Goal: Transaction & Acquisition: Purchase product/service

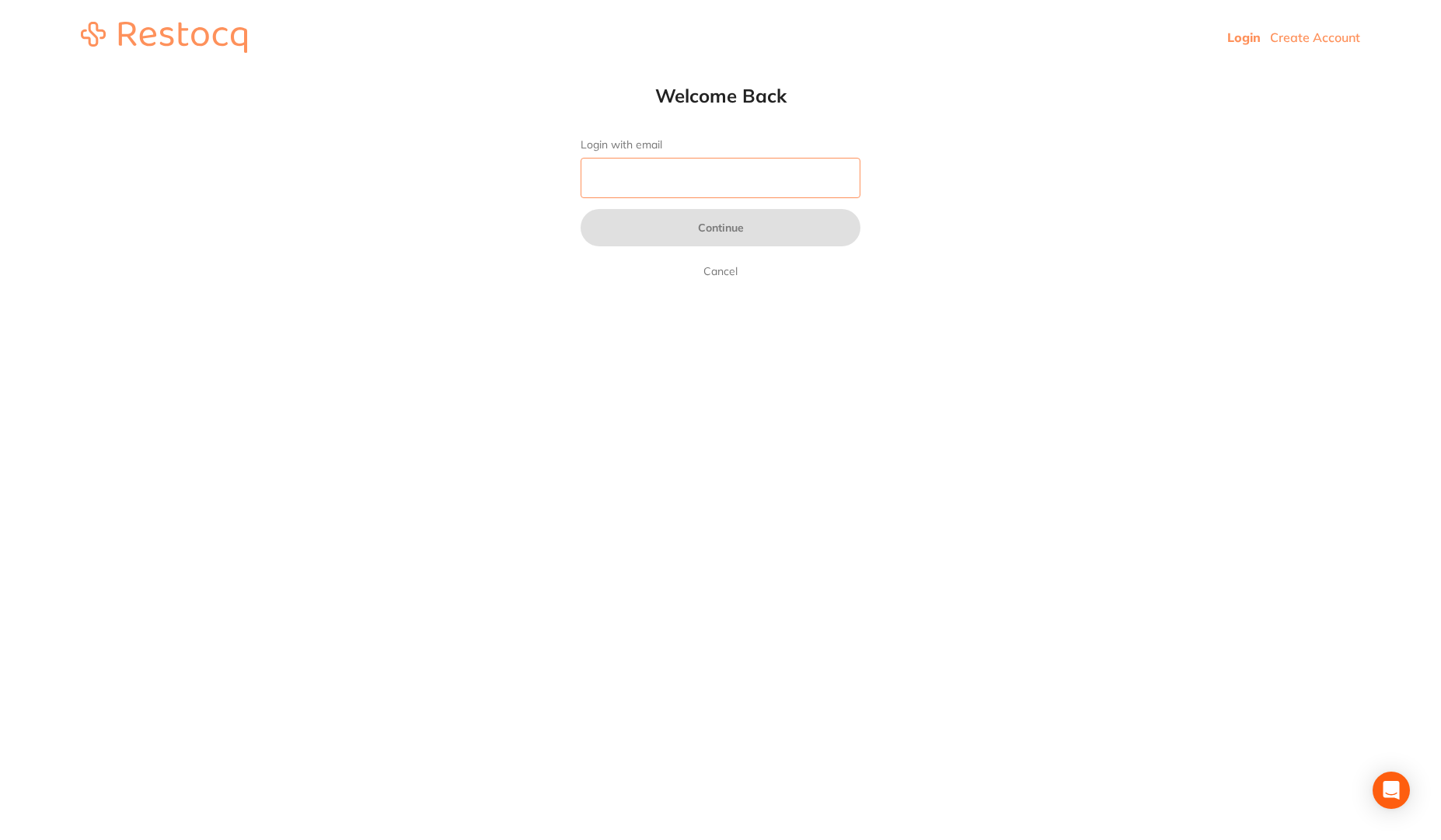
click at [683, 190] on input "Login with email" at bounding box center [720, 178] width 280 height 41
click at [640, 182] on input "Login with email" at bounding box center [720, 178] width 280 height 41
click at [851, 174] on input "Login with email" at bounding box center [720, 178] width 280 height 41
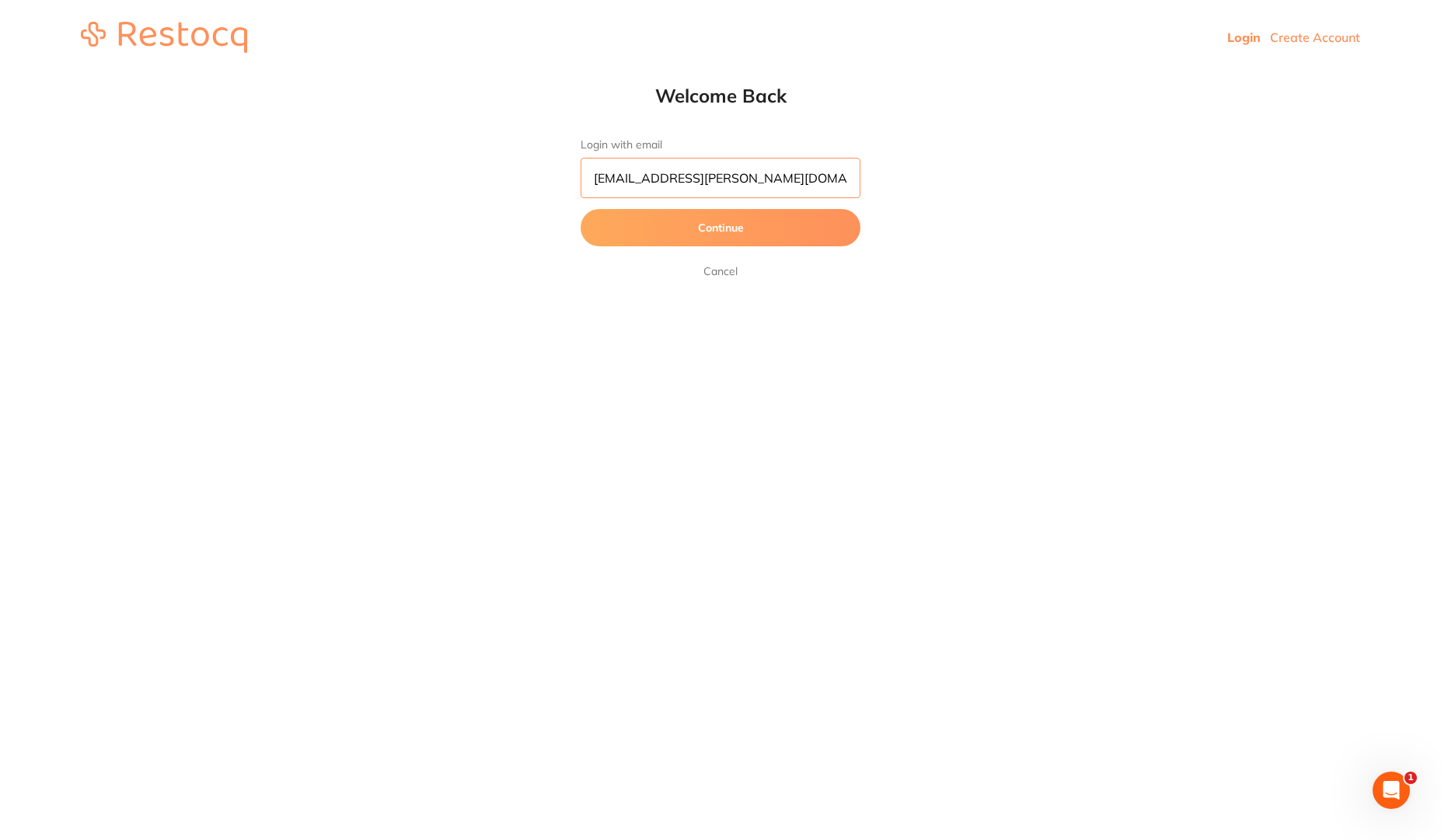
type input "jubin.jose@terrificminds.com"
click at [638, 222] on button "Continue" at bounding box center [720, 228] width 280 height 37
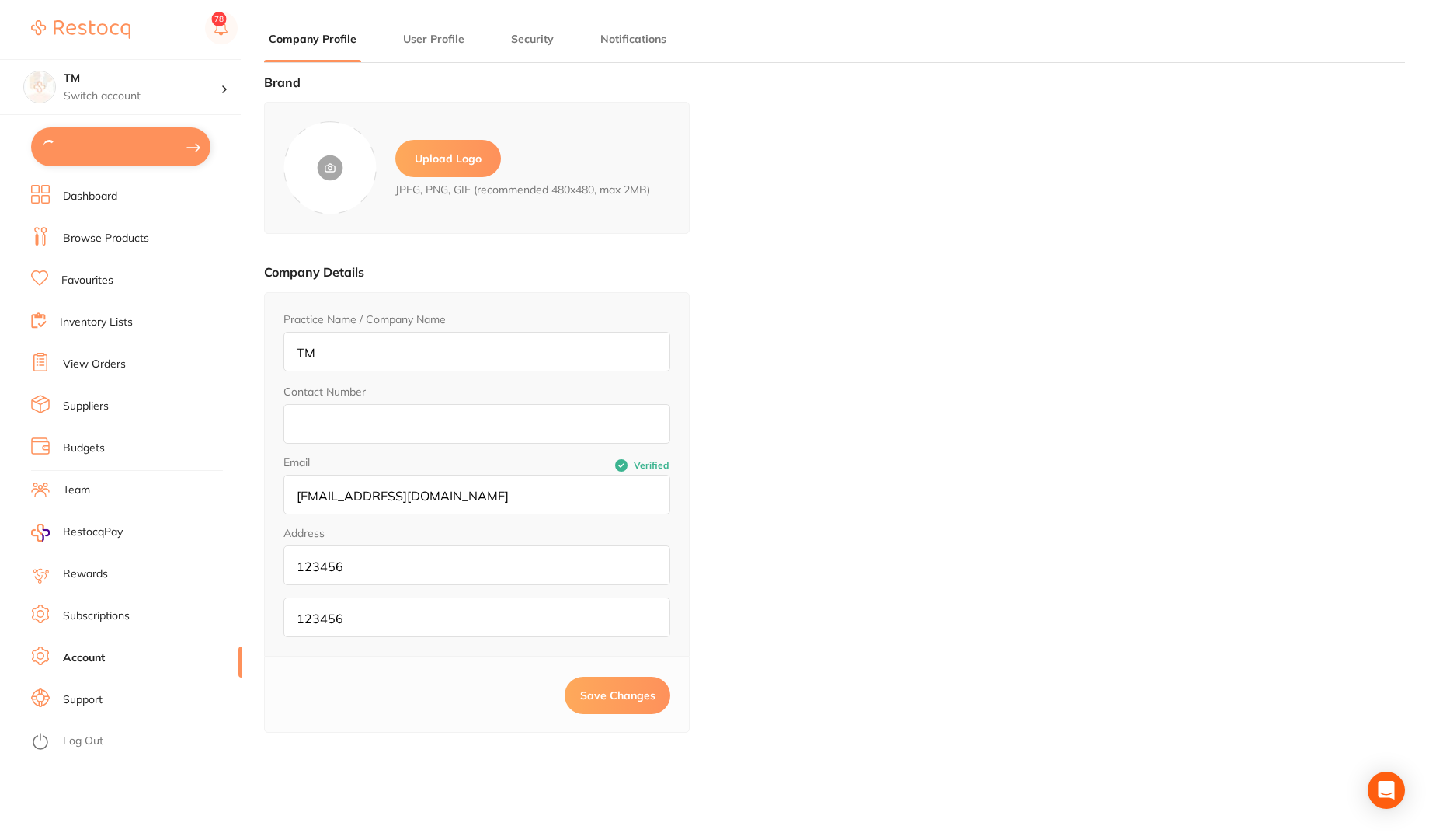
type input "11"
type input "Sree"
type input "[PERSON_NAME]"
type input "[PERSON_NAME][EMAIL_ADDRESS][PERSON_NAME][DOMAIN_NAME]"
click at [92, 195] on link "Dashboard" at bounding box center [90, 195] width 54 height 16
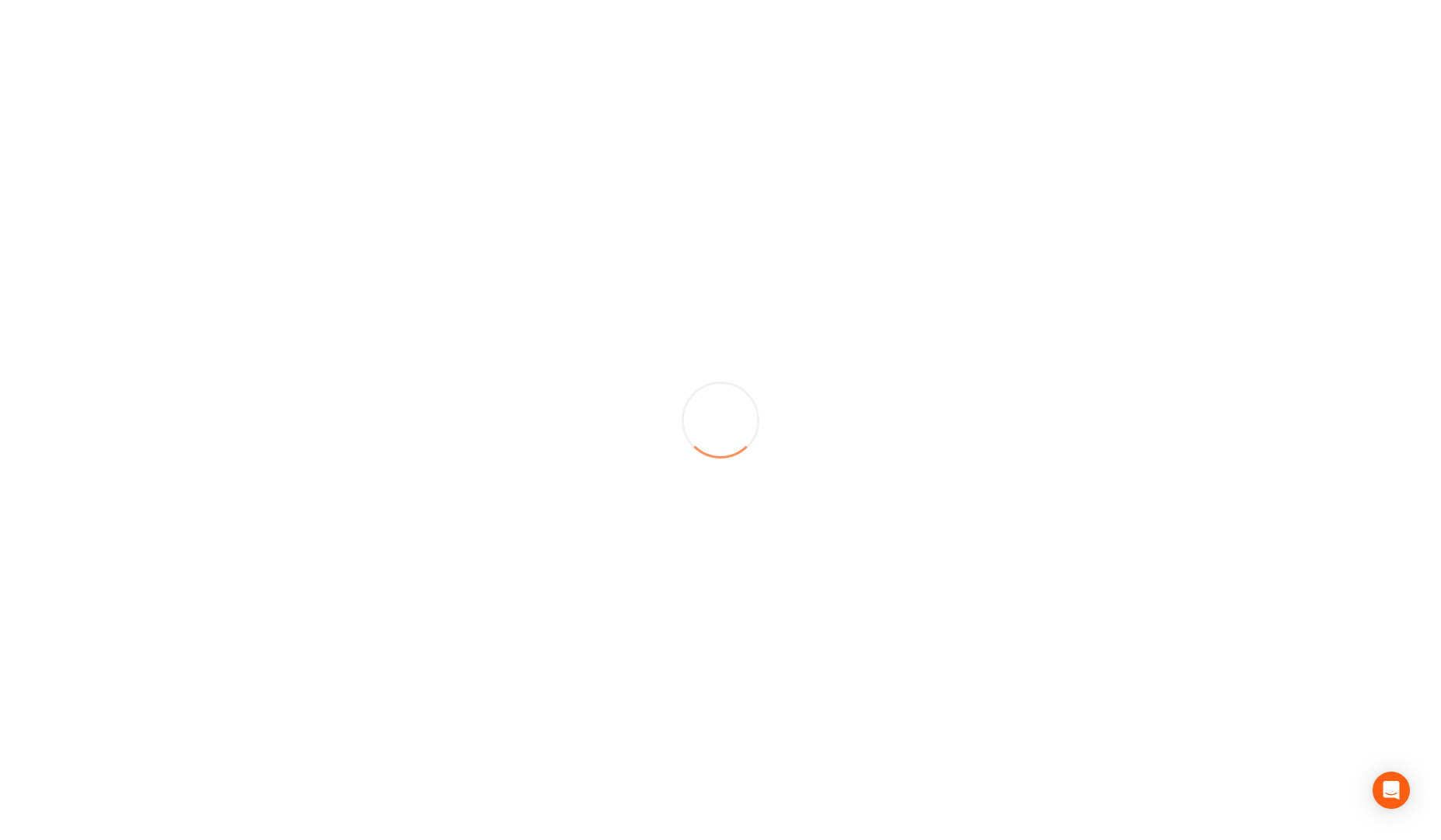
click at [244, 821] on div at bounding box center [720, 420] width 1441 height 840
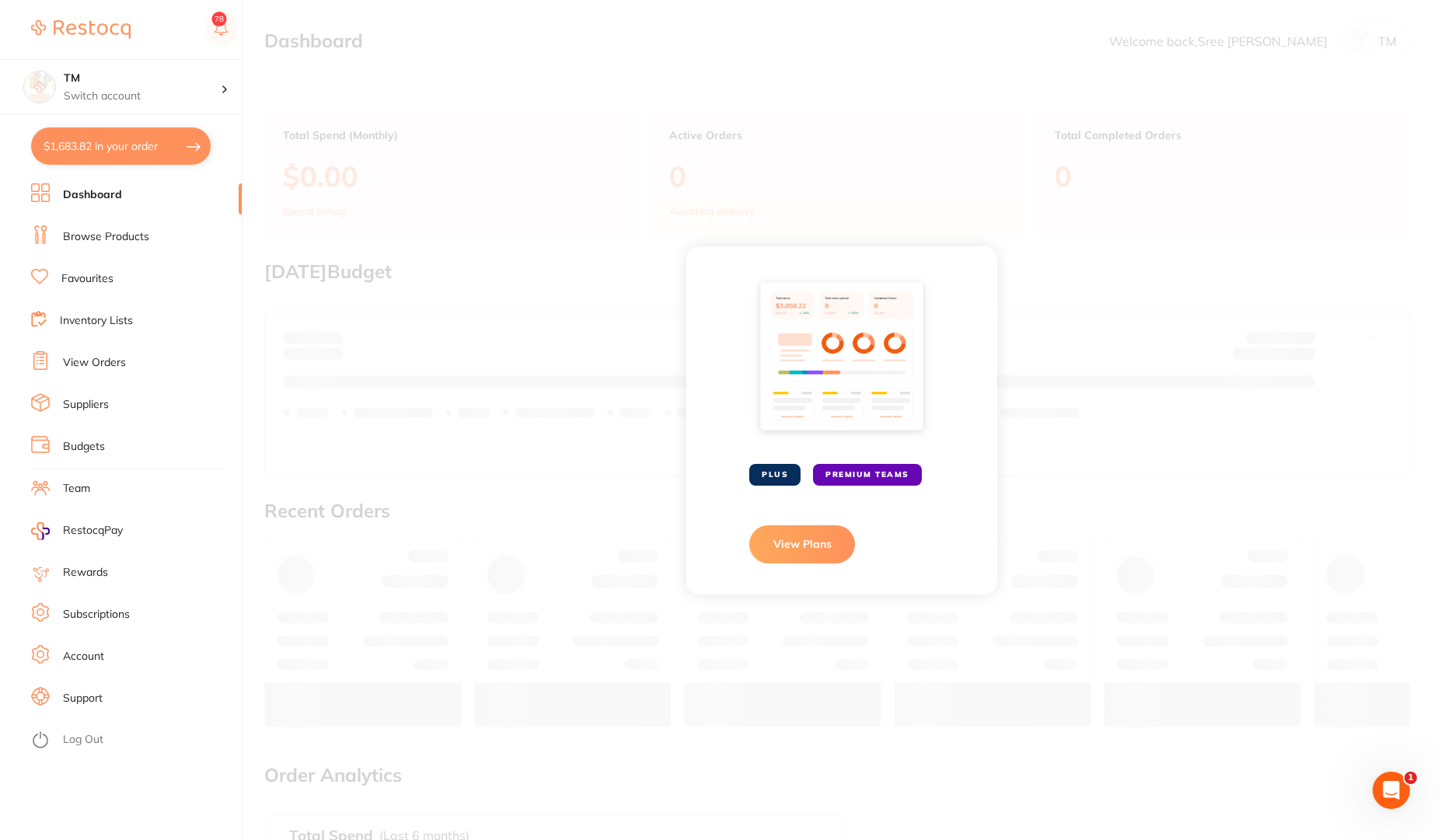
type input "10"
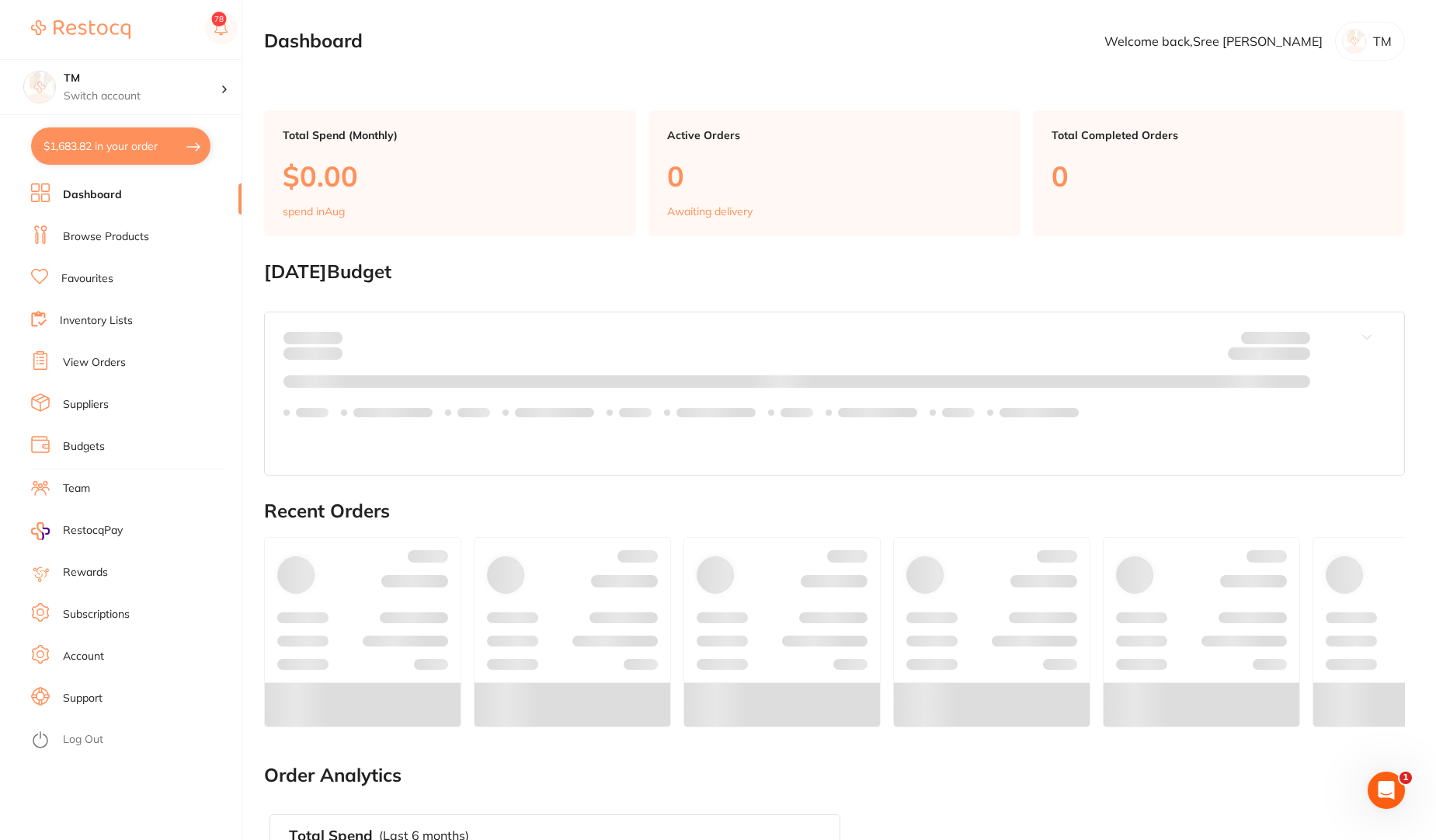
click at [92, 360] on link "View Orders" at bounding box center [94, 363] width 63 height 16
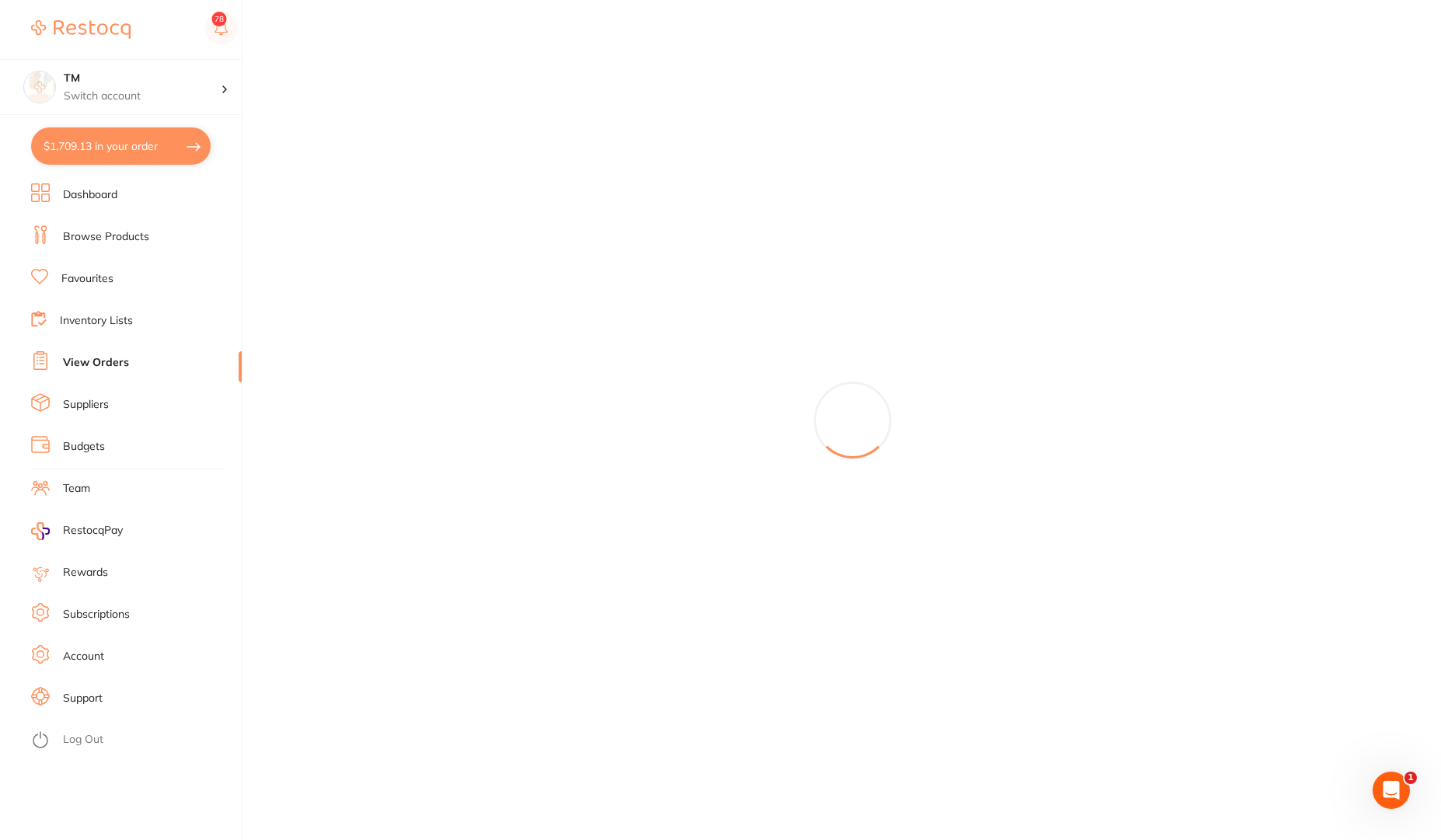
click at [81, 738] on link "Log Out" at bounding box center [83, 740] width 41 height 16
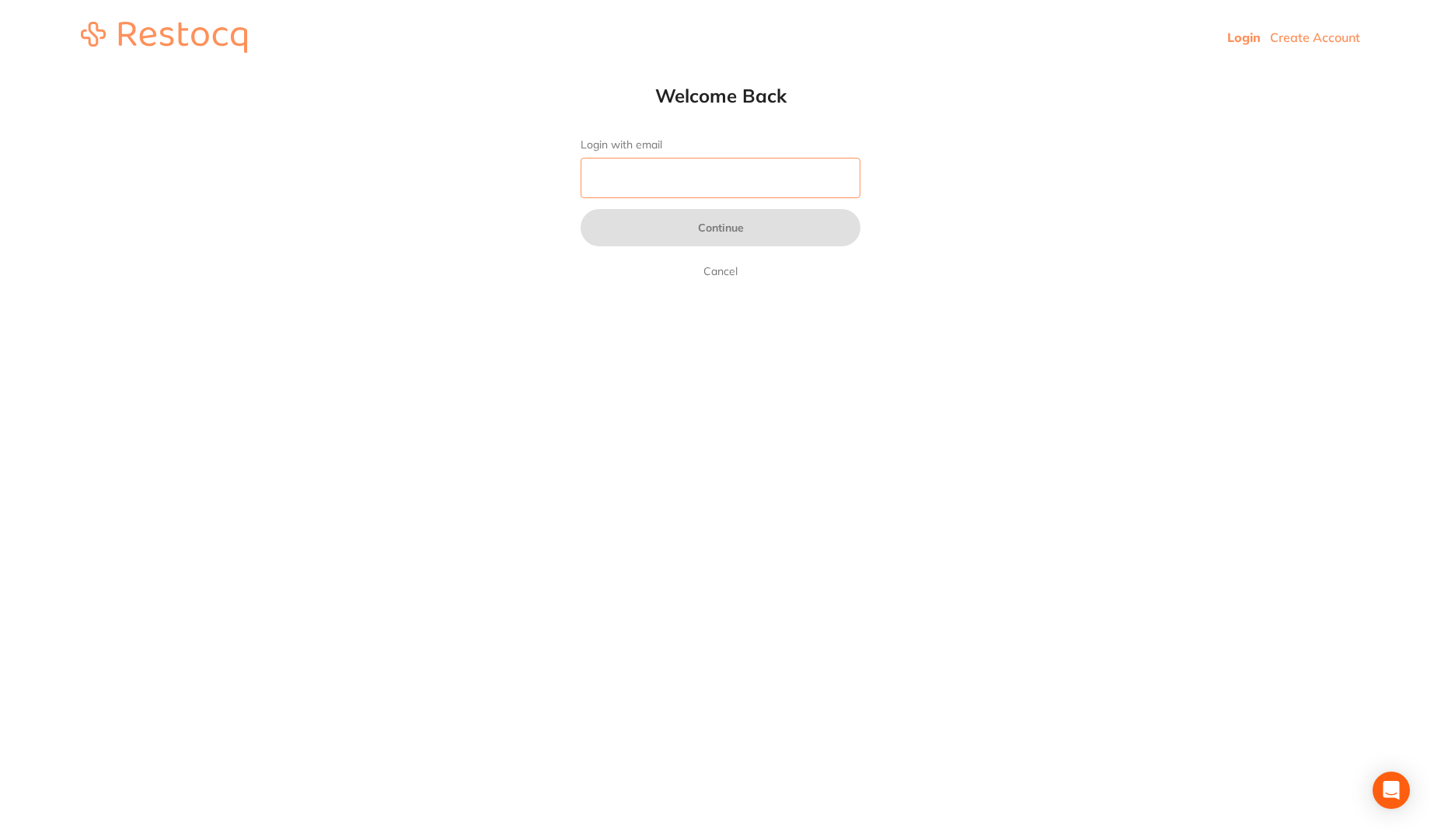
click at [703, 181] on input "Login with email" at bounding box center [720, 178] width 280 height 41
click at [847, 177] on input "Login with email" at bounding box center [720, 178] width 280 height 41
type input "[PERSON_NAME][EMAIL_ADDRESS][PERSON_NAME][DOMAIN_NAME]"
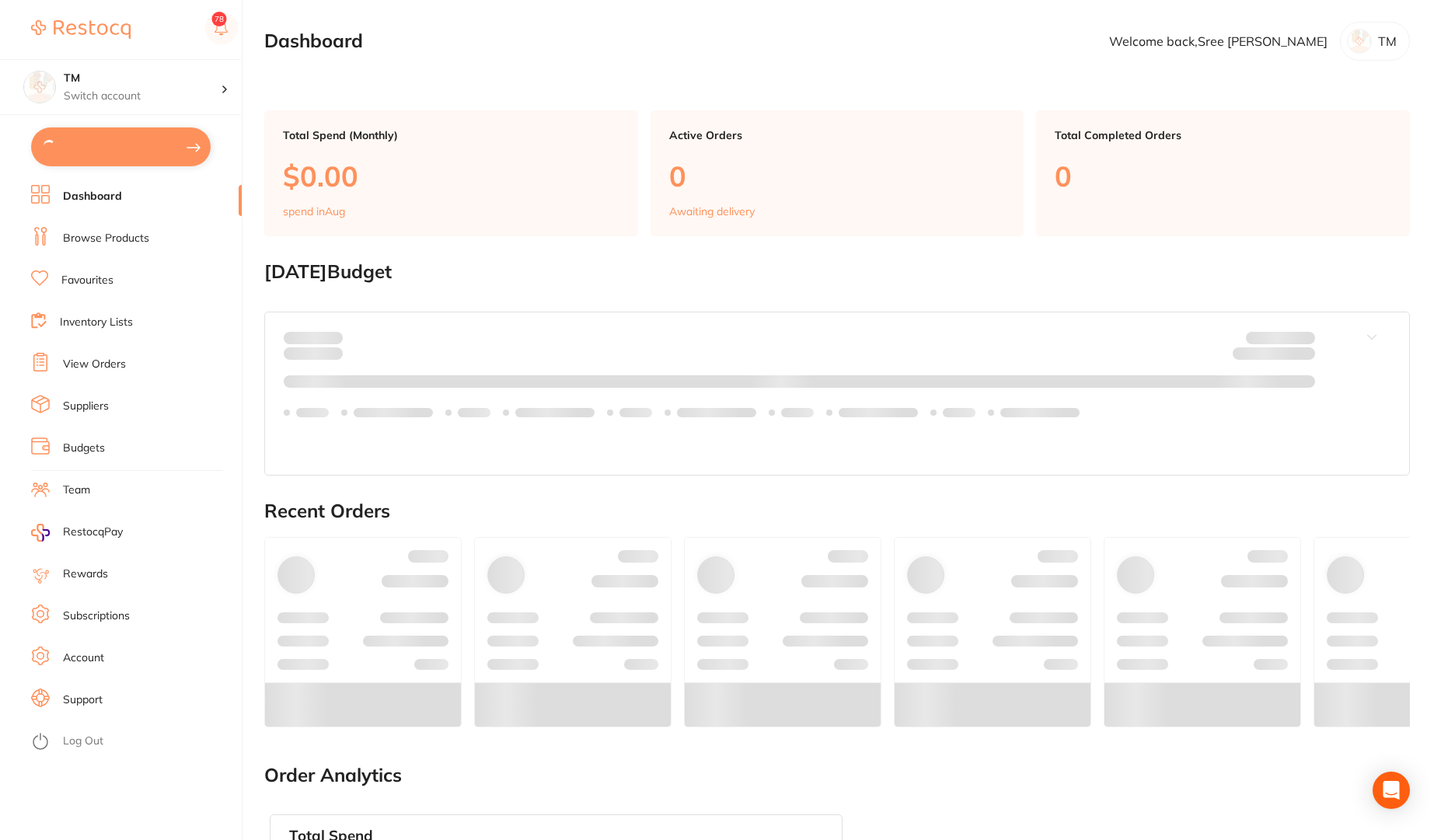
click at [735, 32] on section "Dashboard Welcome back, Sree Raj TM" at bounding box center [837, 42] width 1146 height 39
click at [87, 361] on link "View Orders" at bounding box center [94, 363] width 63 height 16
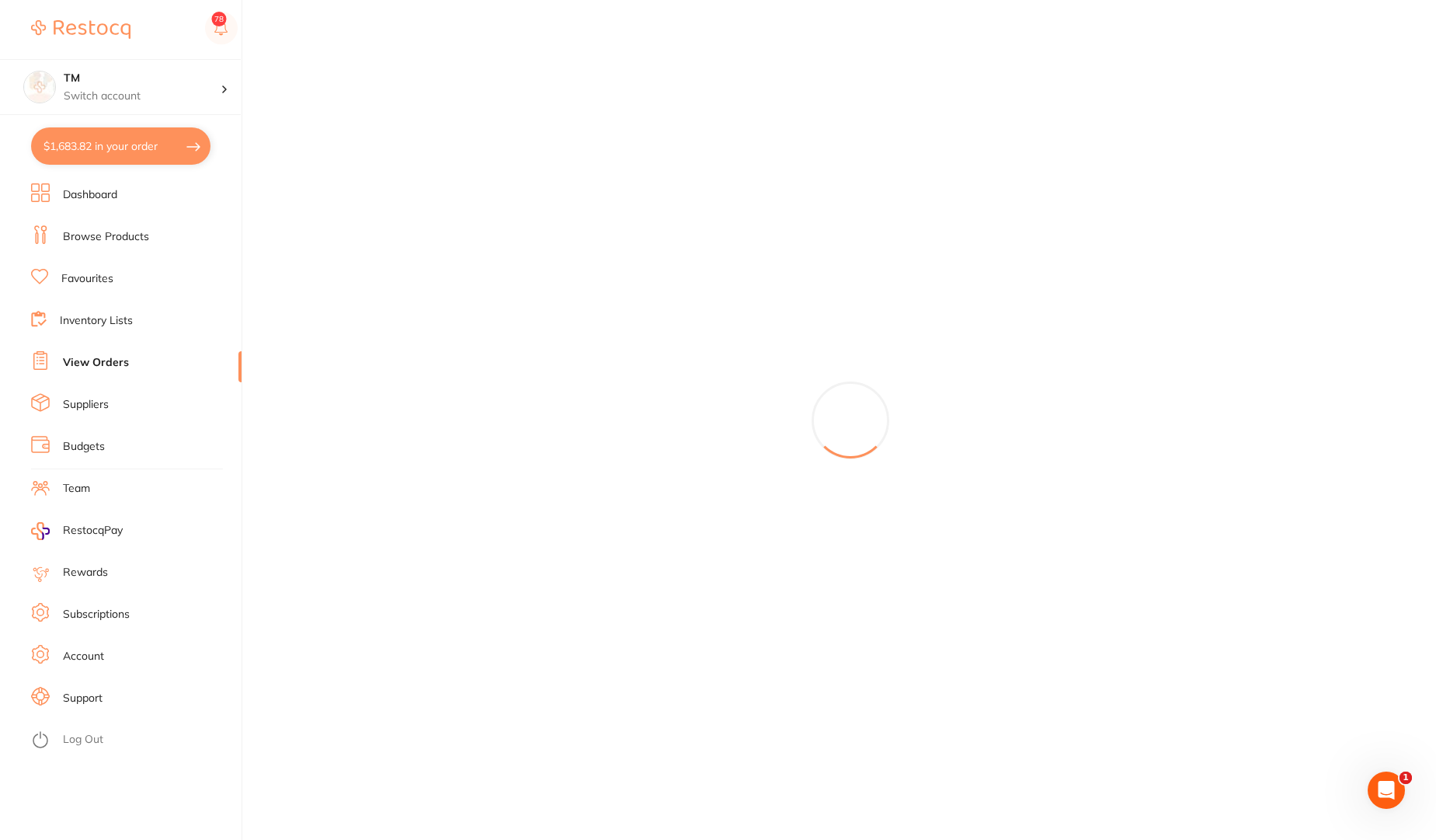
type input "11"
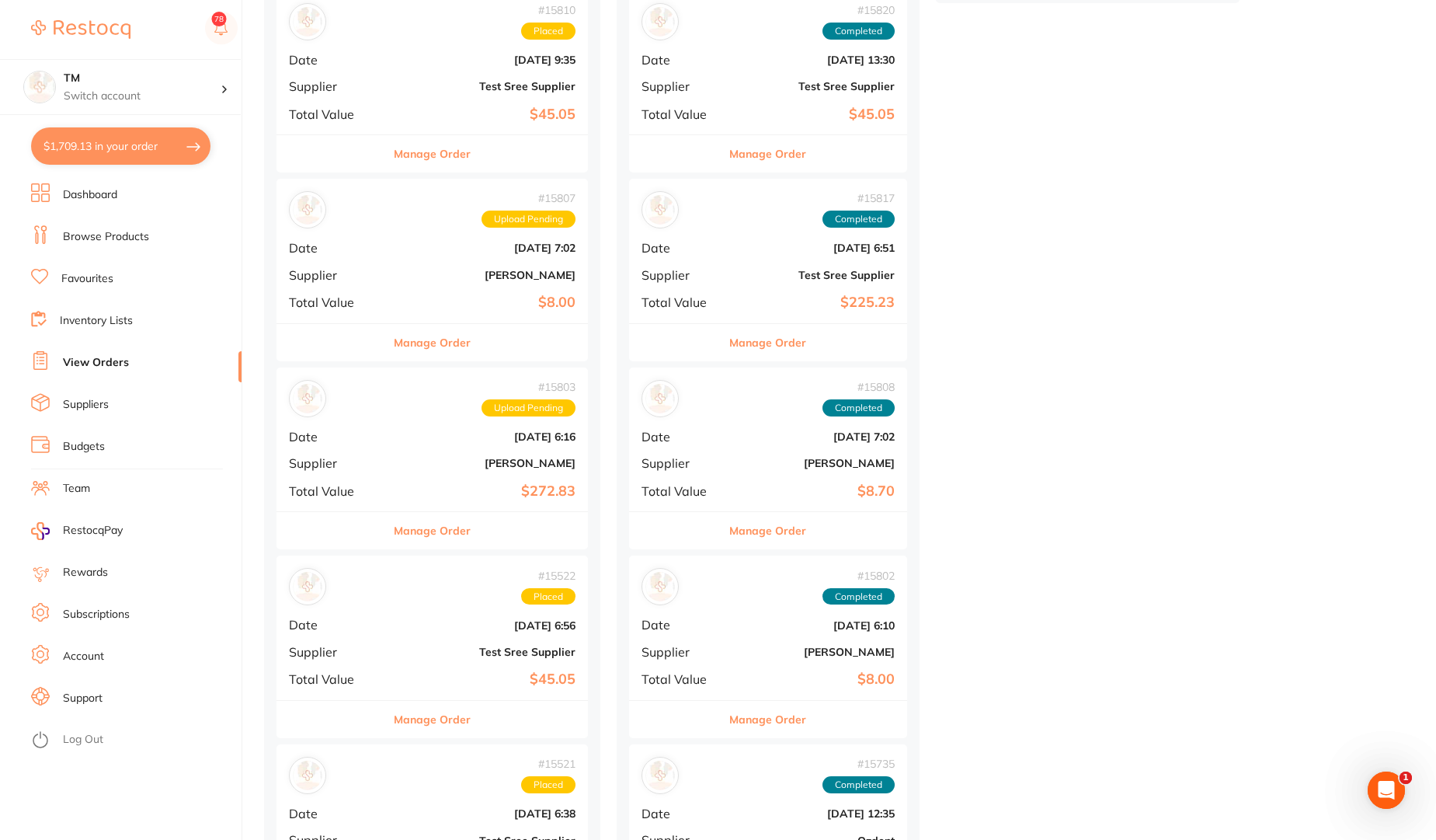
scroll to position [1305, 0]
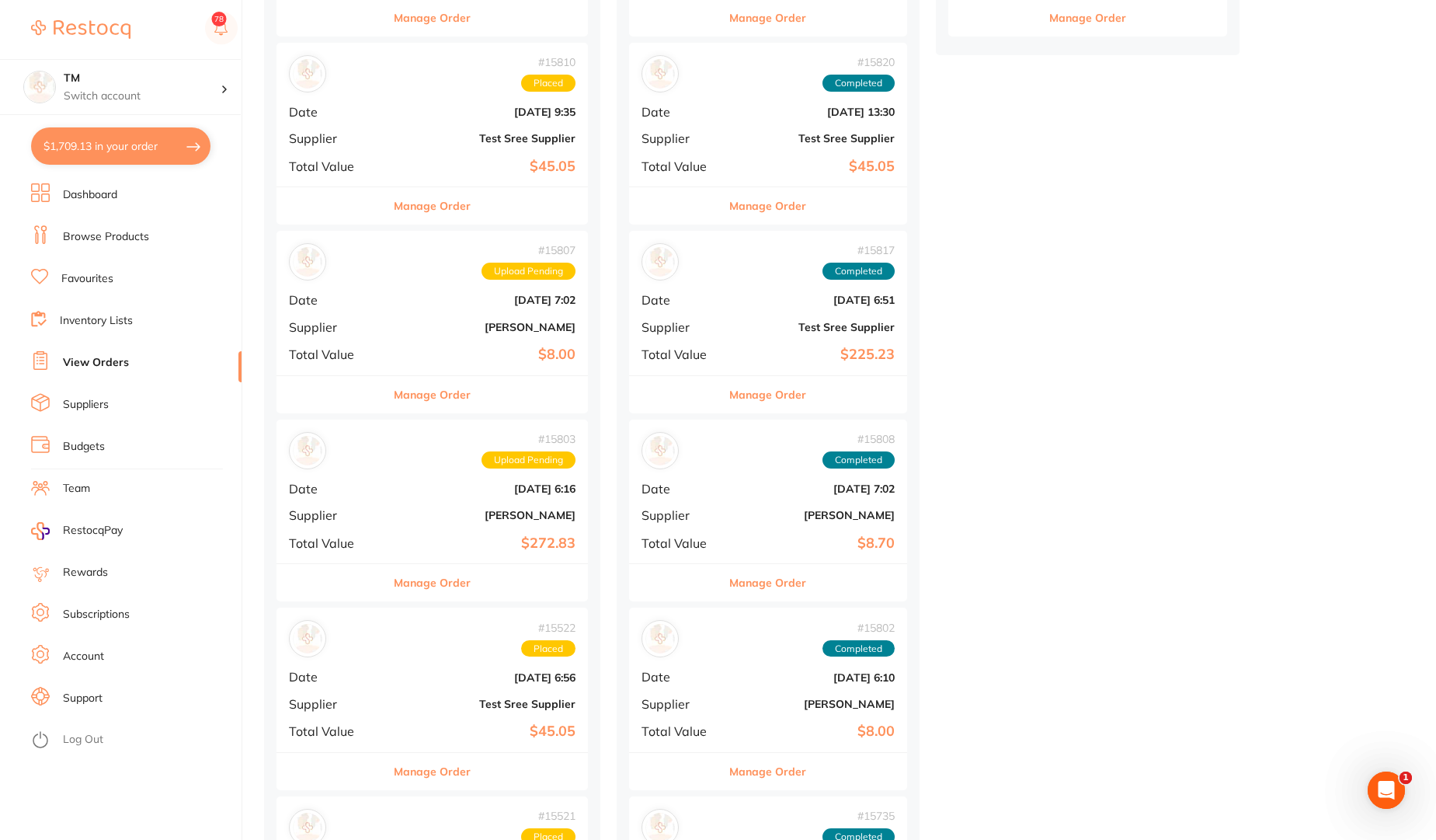
click at [86, 153] on button "$1,709.13 in your order" at bounding box center [121, 146] width 179 height 37
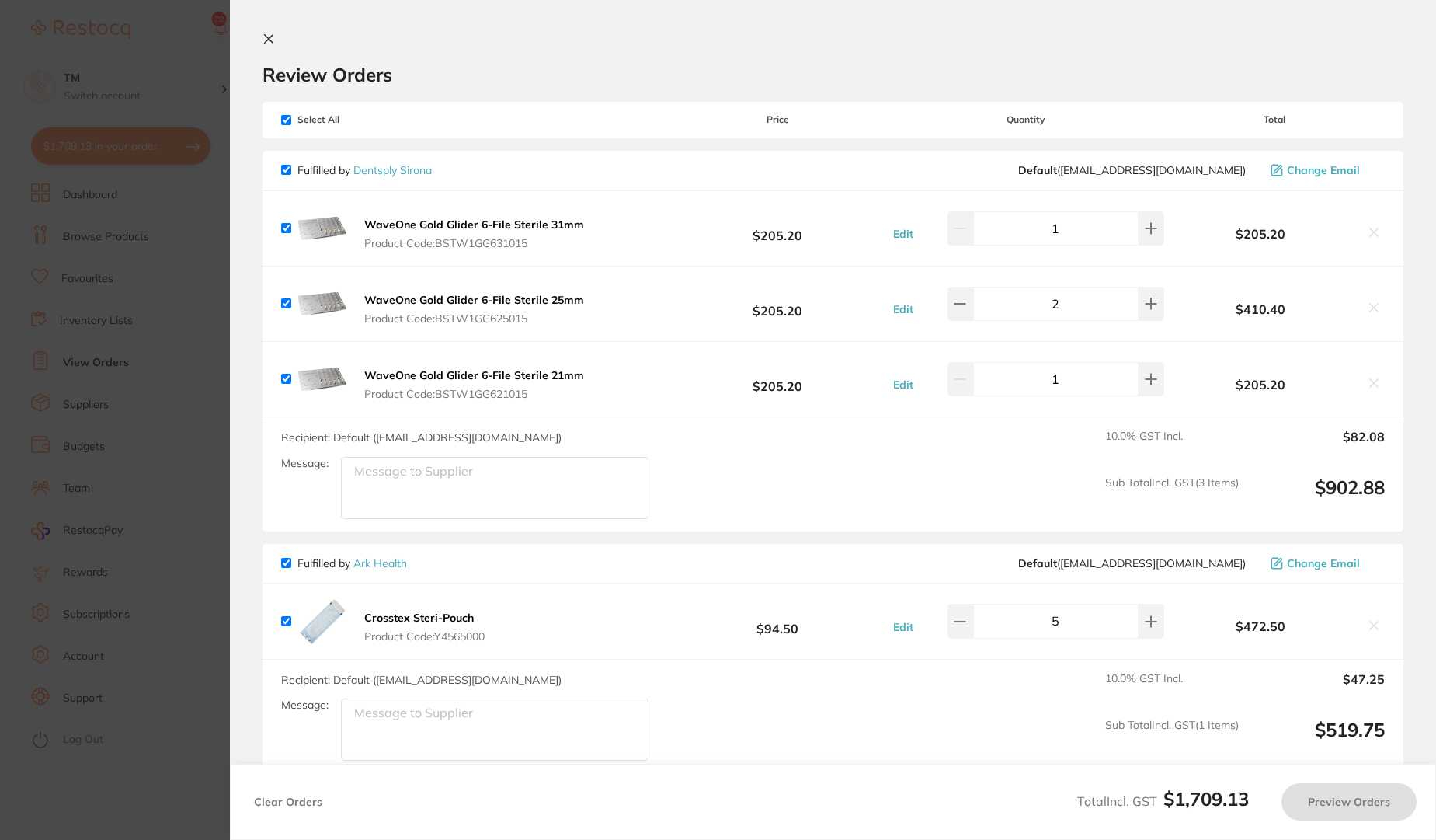
checkbox input "true"
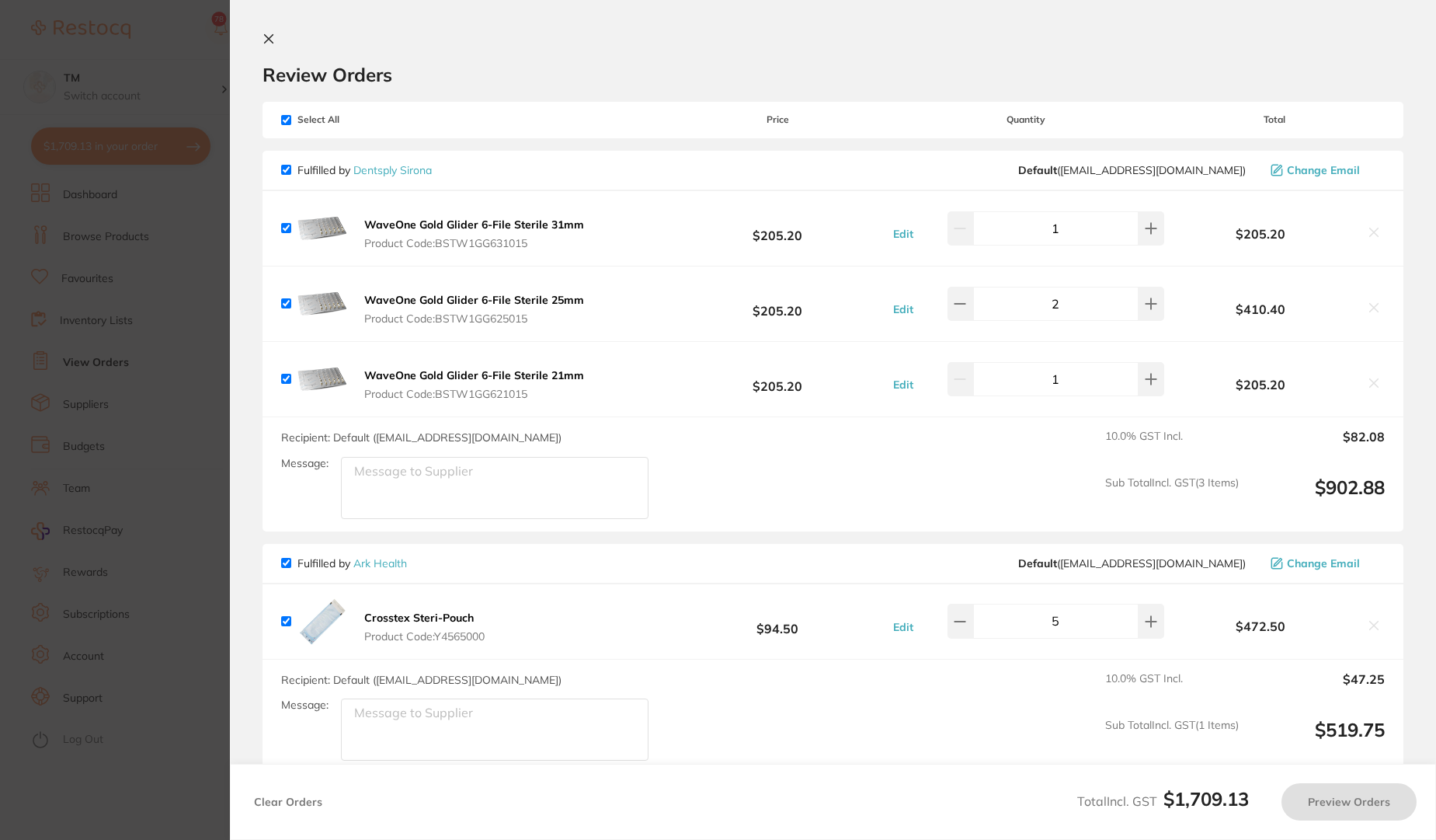
checkbox input "true"
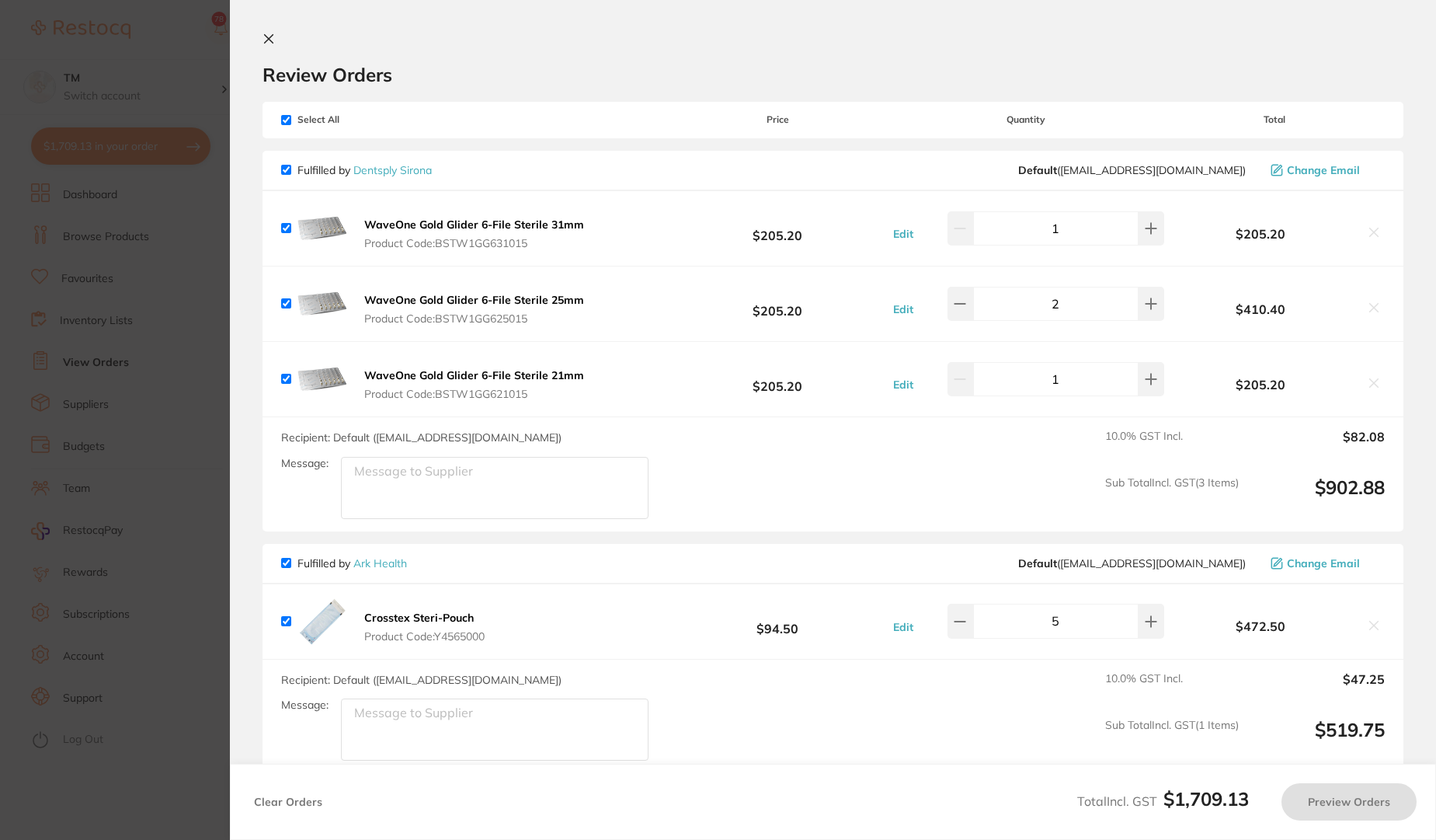
checkbox input "true"
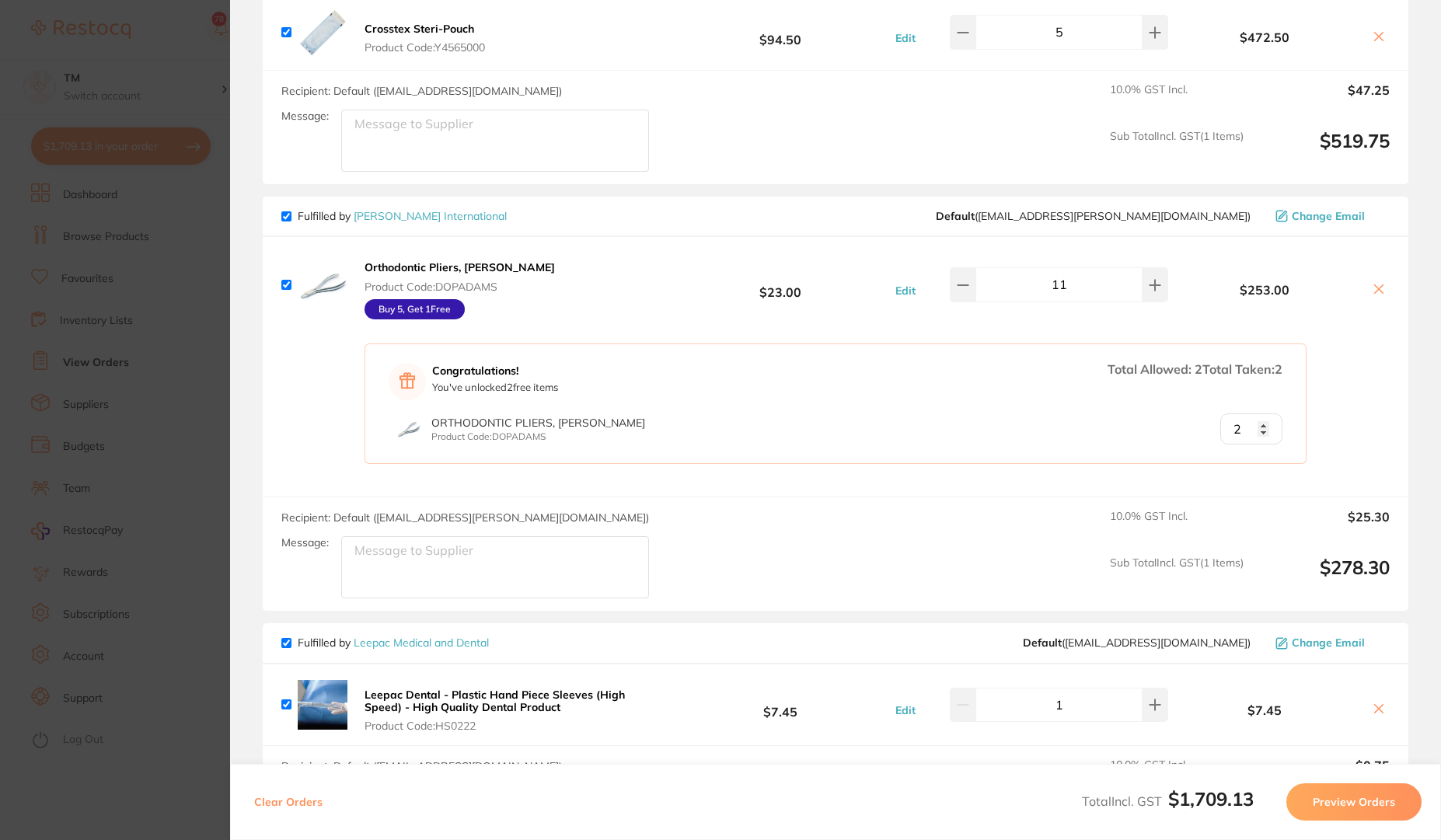
scroll to position [839, 0]
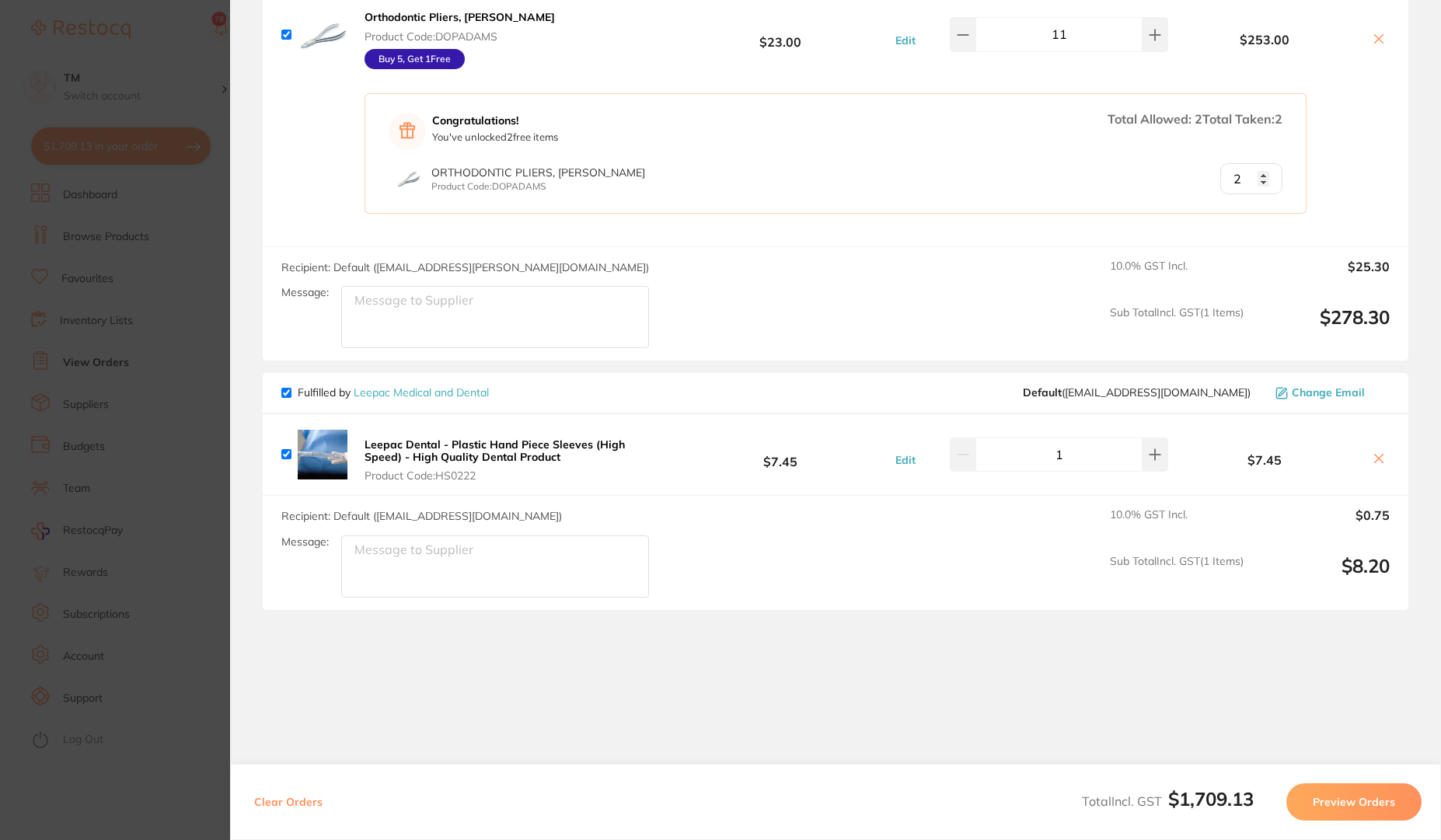
click at [289, 802] on button "Clear Orders" at bounding box center [288, 802] width 78 height 37
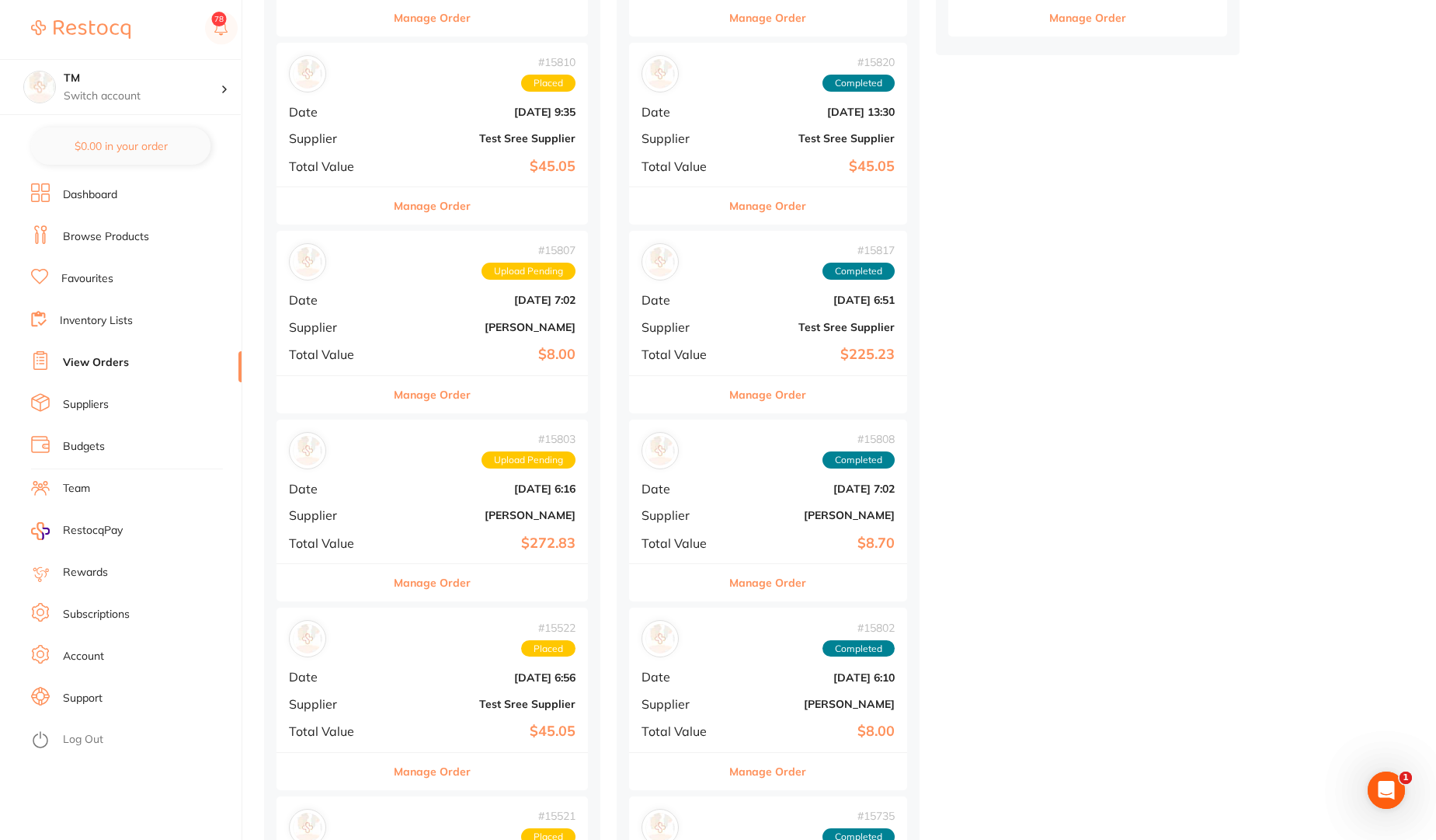
scroll to position [0, 0]
click at [413, 331] on b "[PERSON_NAME]" at bounding box center [484, 327] width 183 height 12
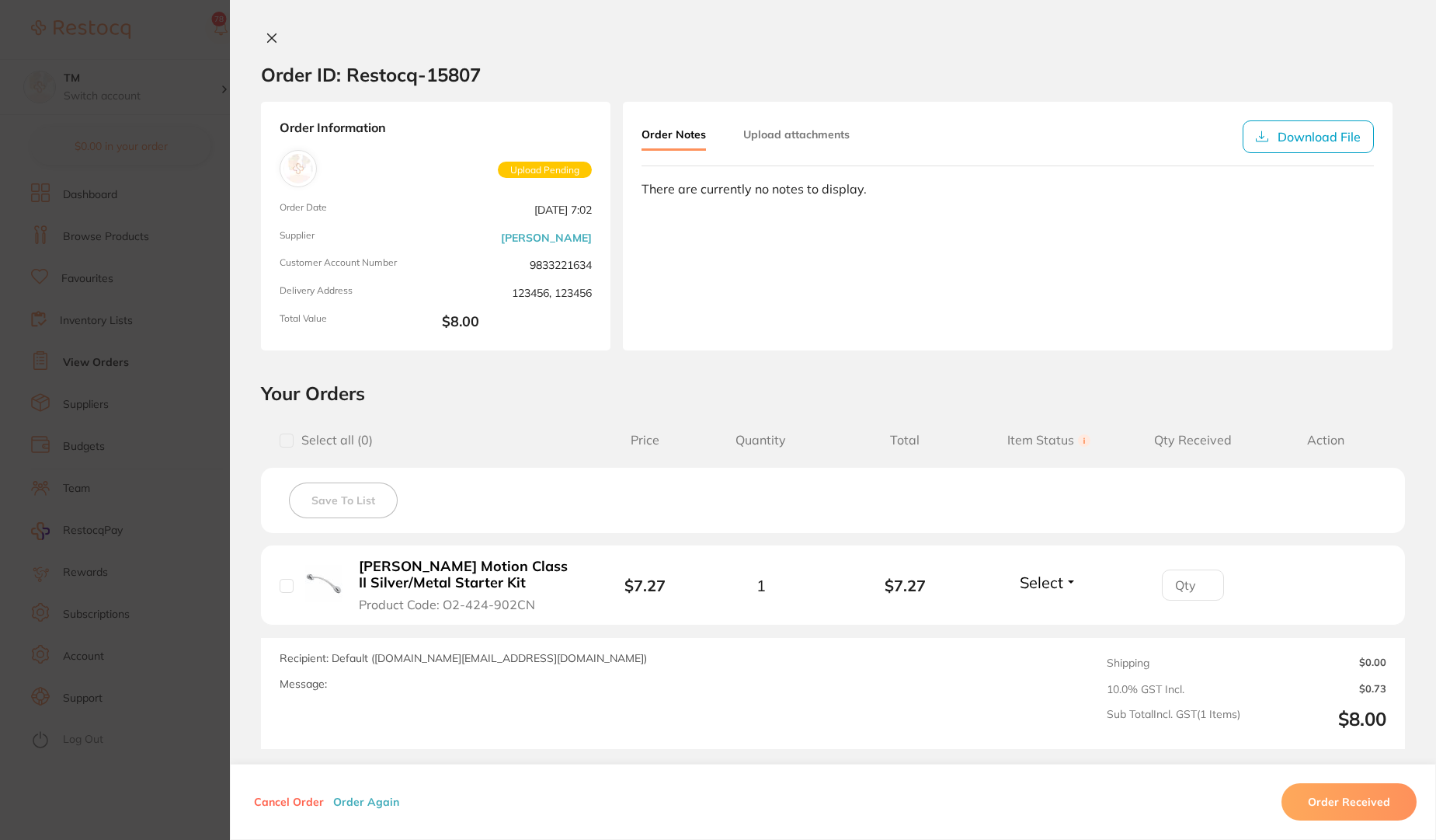
scroll to position [141, 0]
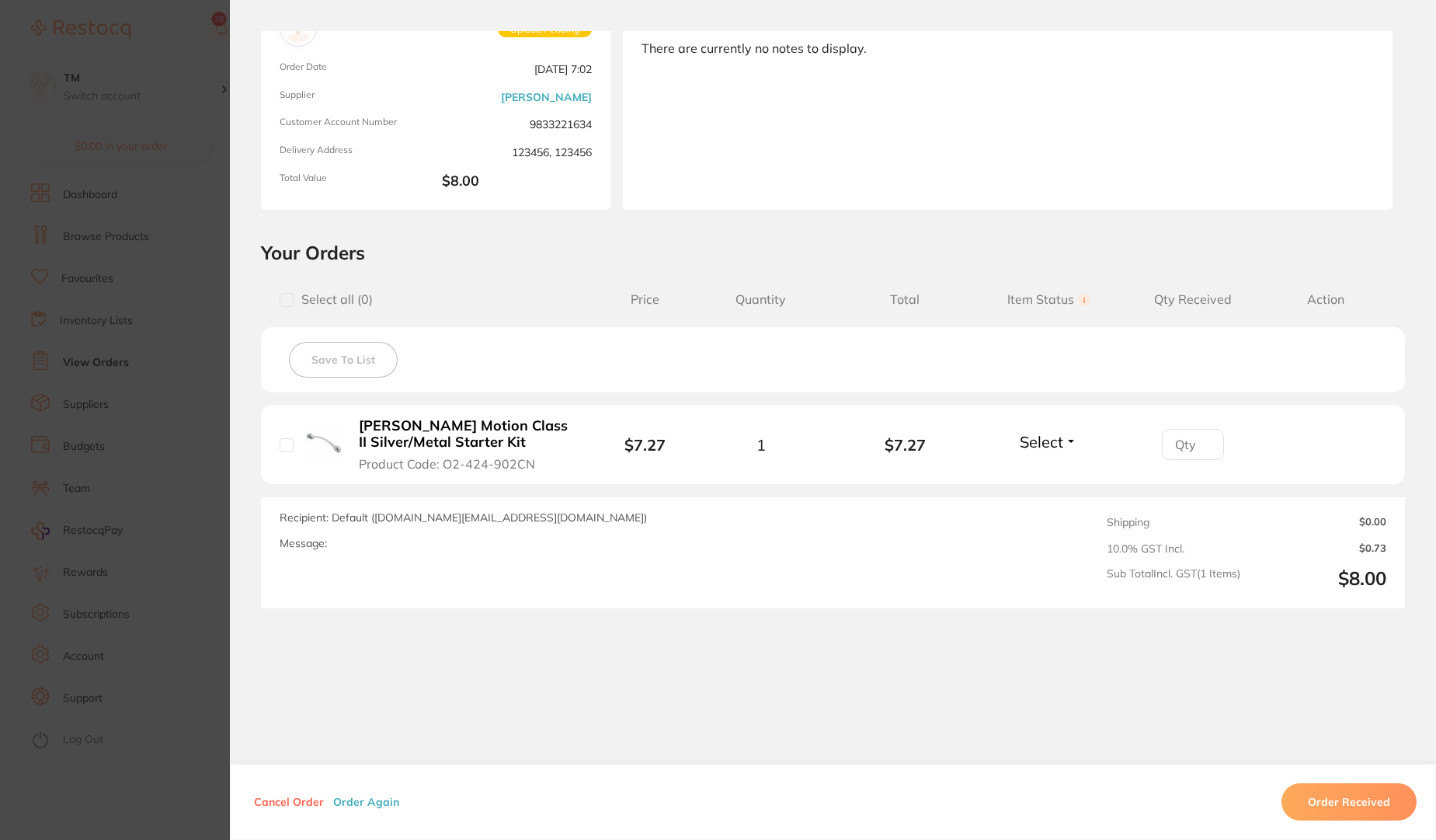
click at [372, 805] on button "Order Again" at bounding box center [365, 802] width 75 height 14
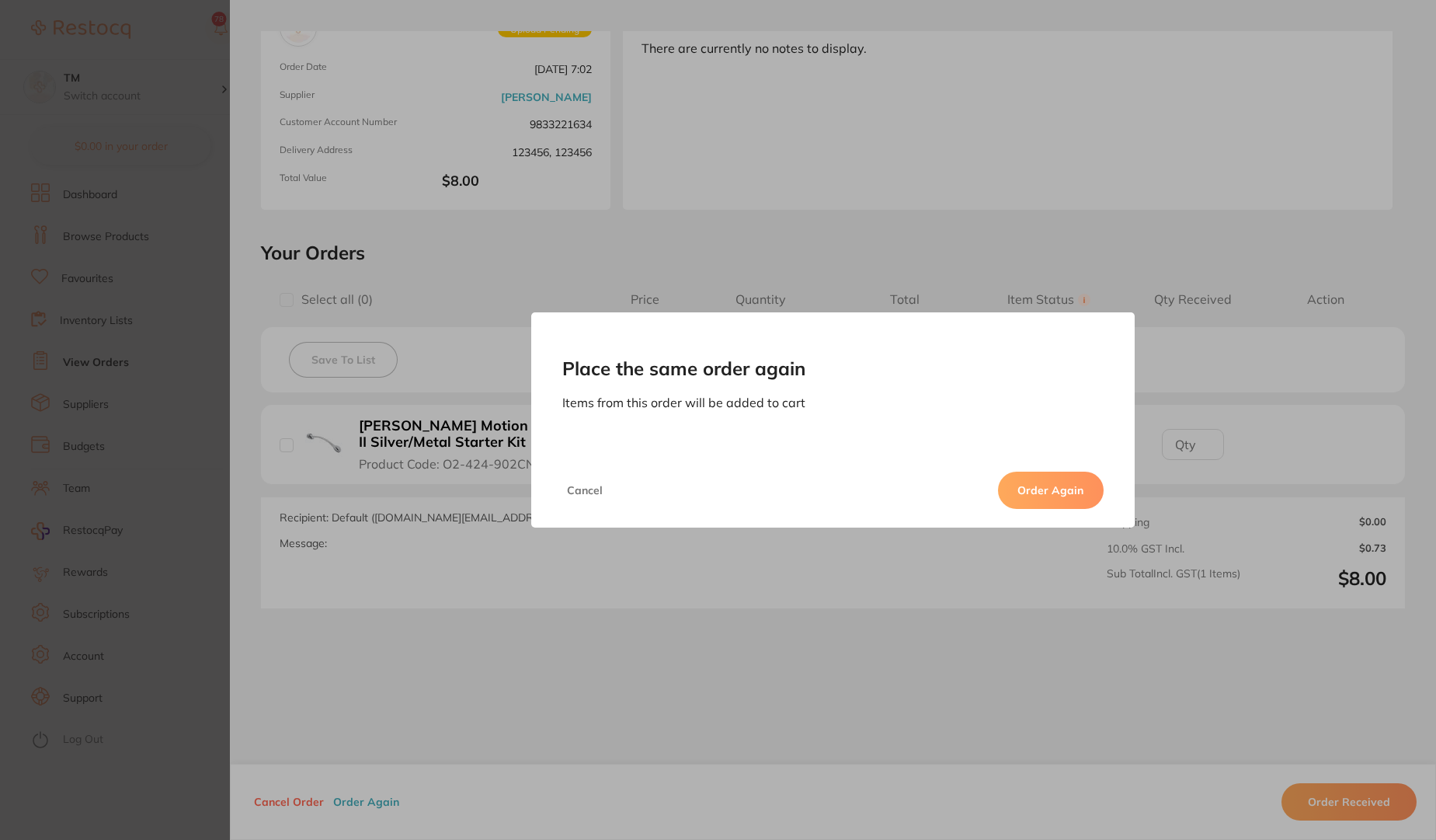
click at [1035, 491] on button "Order Again" at bounding box center [1050, 491] width 106 height 37
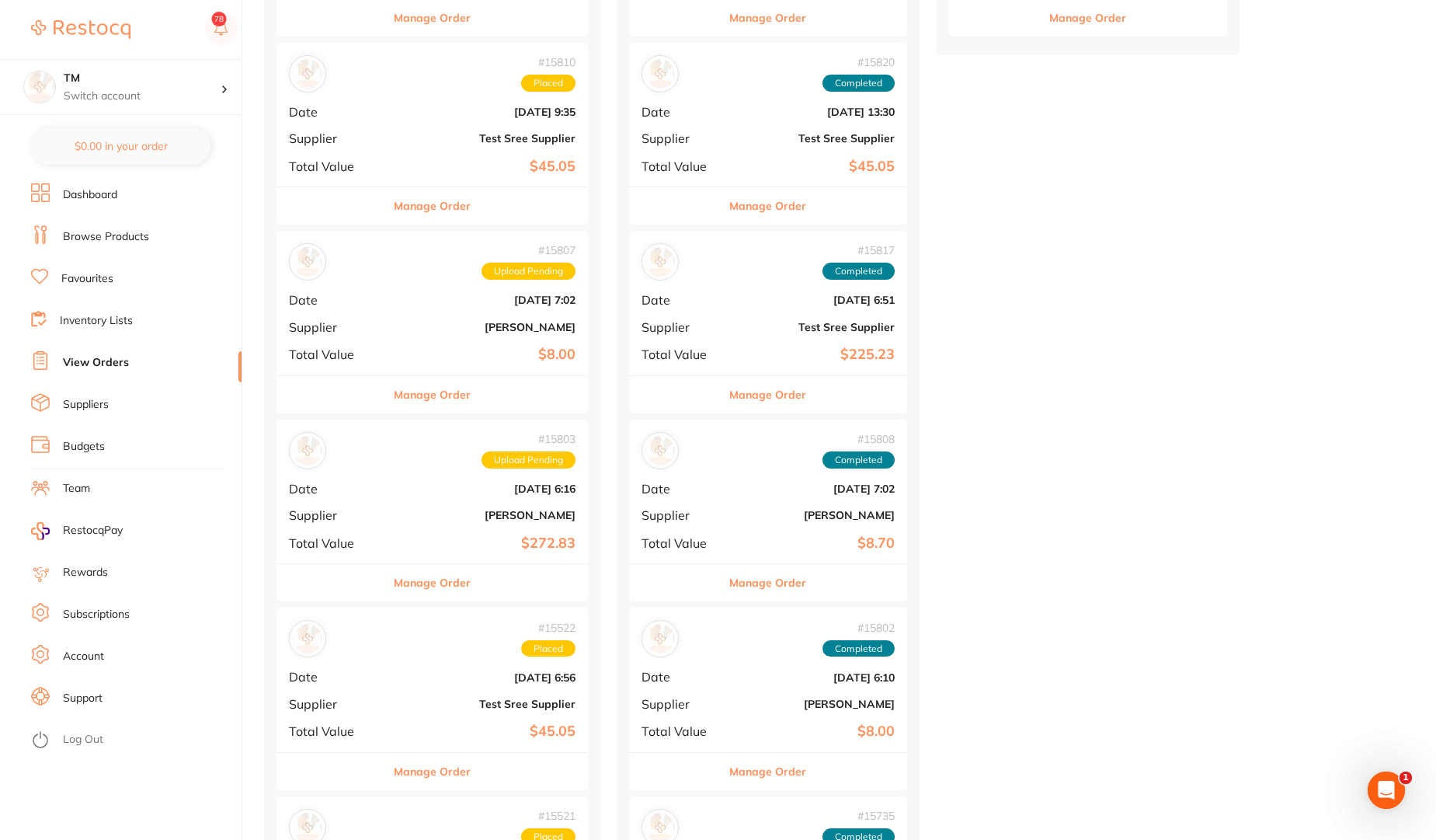
click at [350, 478] on div "# 15803 Upload Pending Date Jul 17 2025, 6:16 Supplier Henry Schein Halas Total…" at bounding box center [432, 491] width 311 height 144
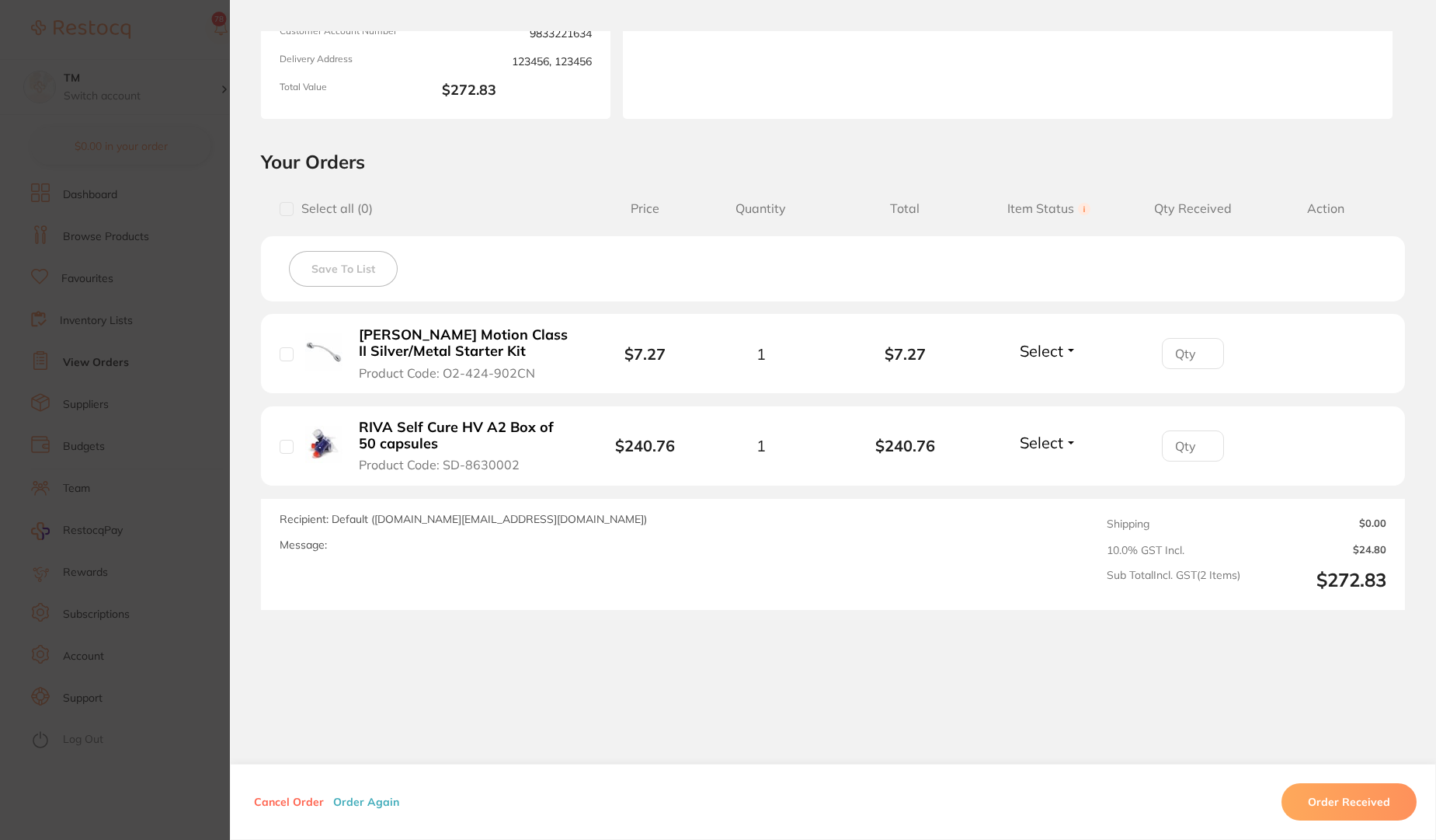
scroll to position [233, 0]
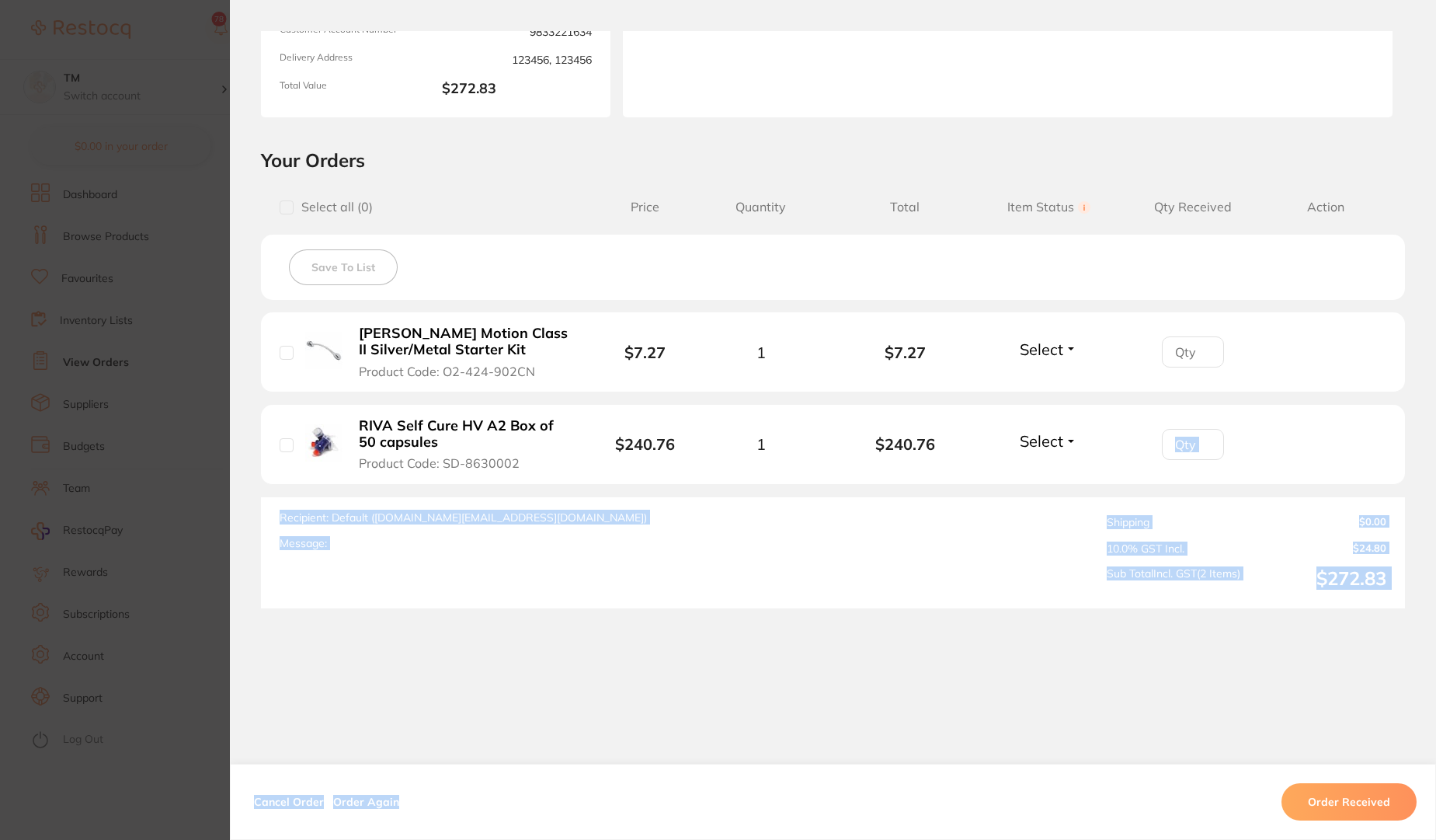
drag, startPoint x: 1173, startPoint y: 475, endPoint x: 1178, endPoint y: 341, distance: 134.1
click at [1176, 355] on div "Order ID: Restocq- 15803 Order Information Upload Pending Order Date Jul 17 202…" at bounding box center [833, 436] width 1206 height 809
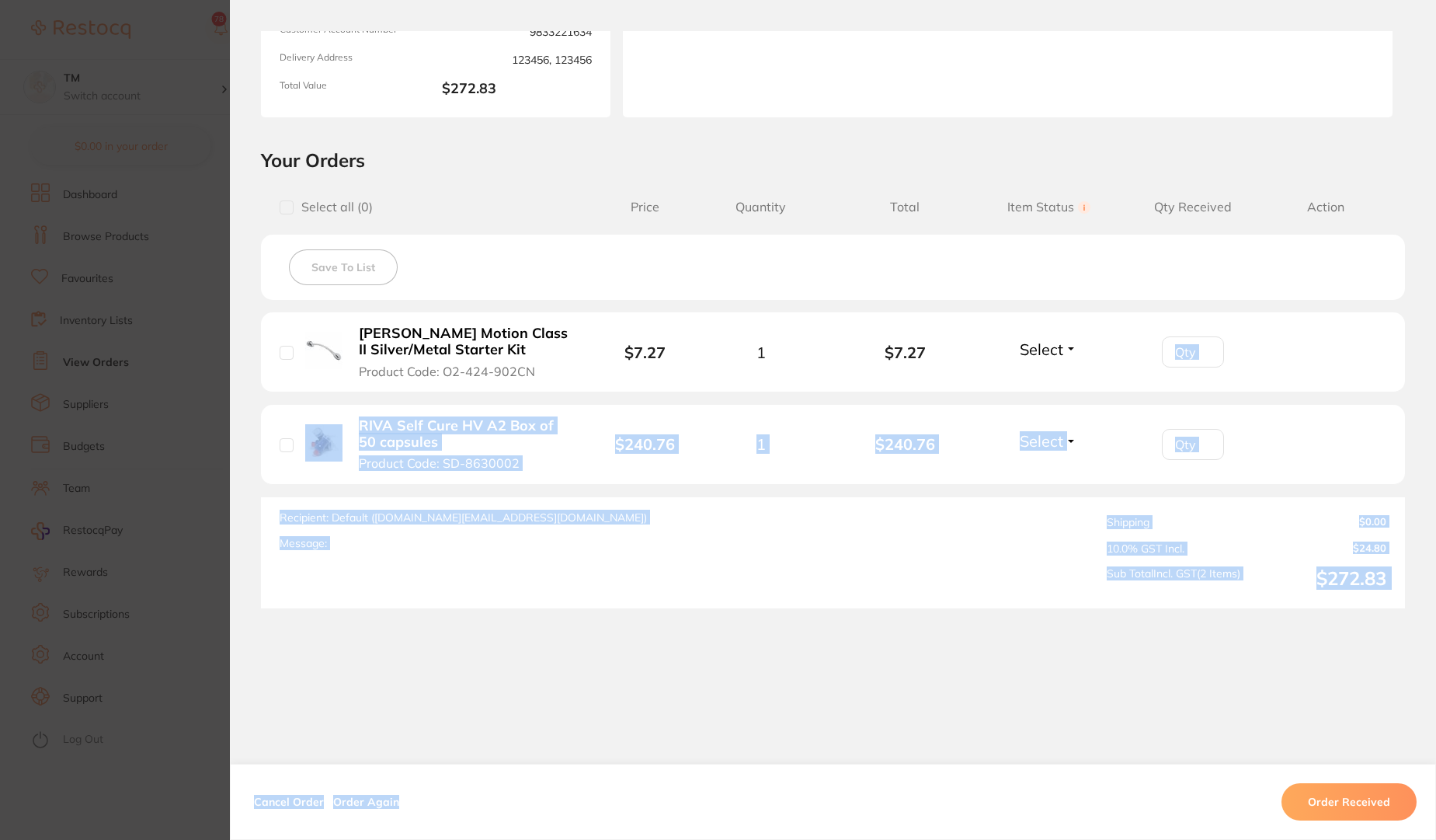
click at [534, 663] on div "Order ID: Restocq- 15803 Order Information Upload Pending Order Date Jul 17 202…" at bounding box center [833, 436] width 1206 height 809
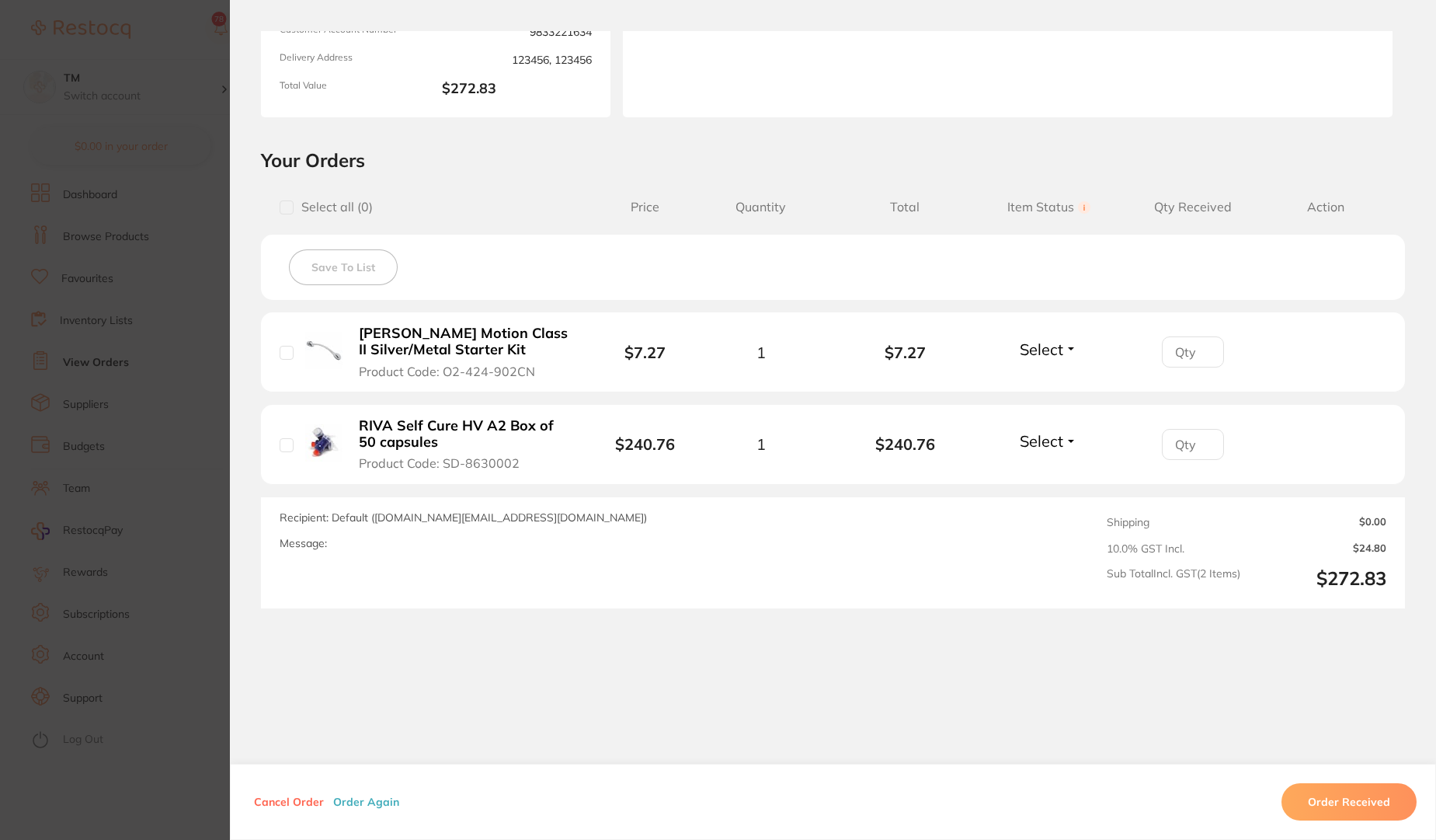
click at [360, 805] on button "Order Again" at bounding box center [365, 802] width 75 height 14
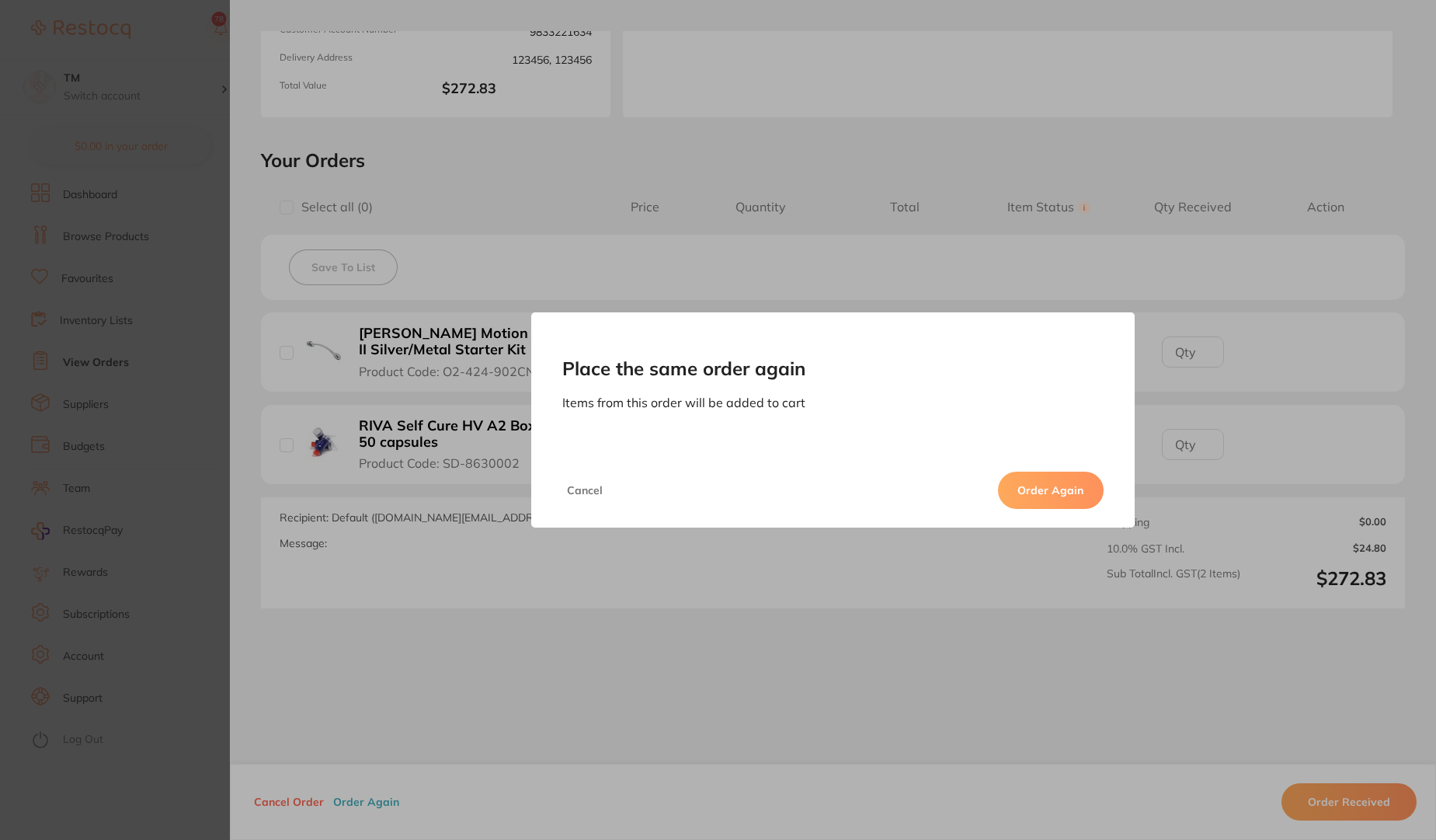
click at [1055, 497] on button "Order Again" at bounding box center [1050, 491] width 106 height 37
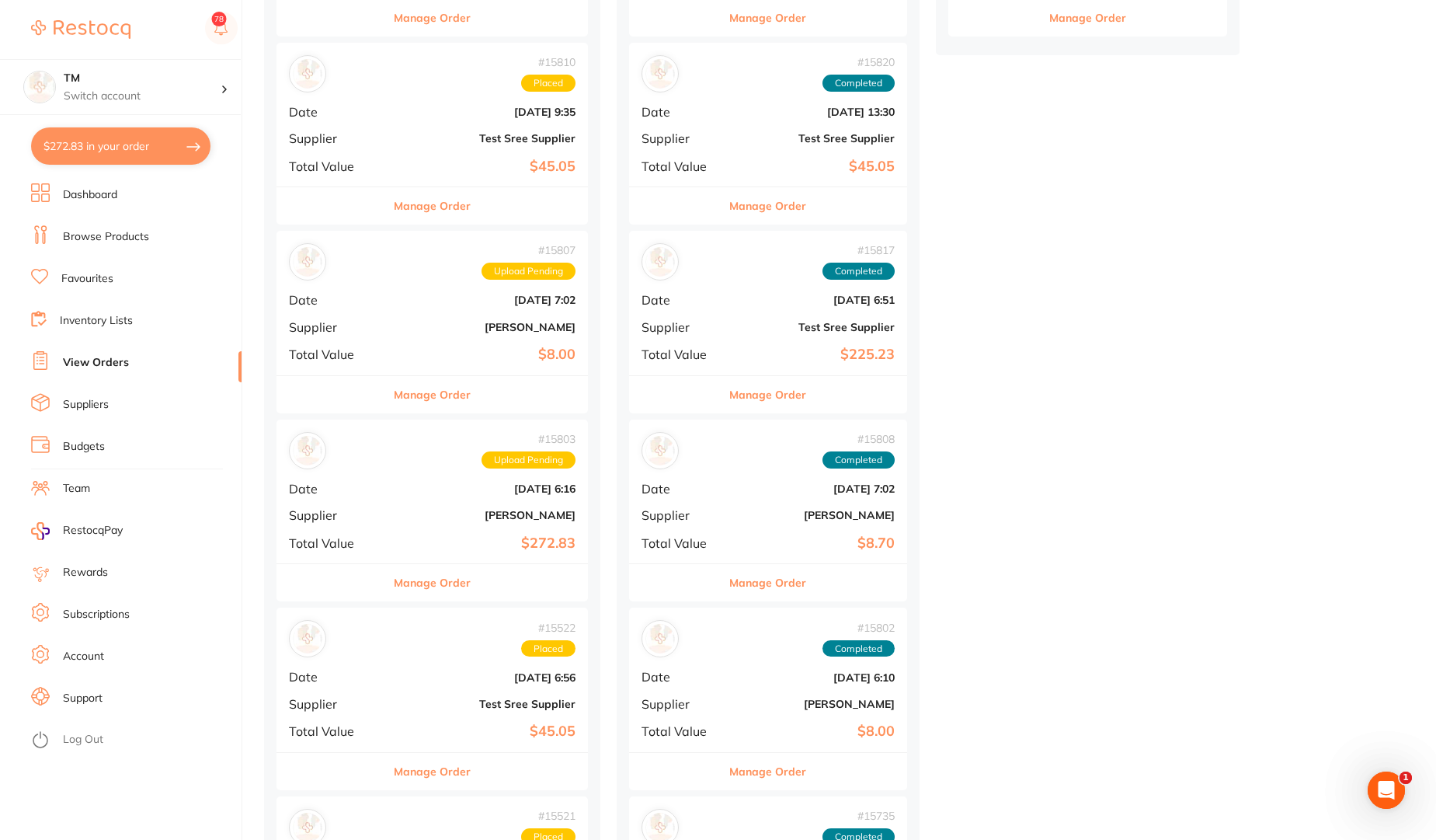
click at [119, 145] on button "$272.83 in your order" at bounding box center [121, 146] width 179 height 37
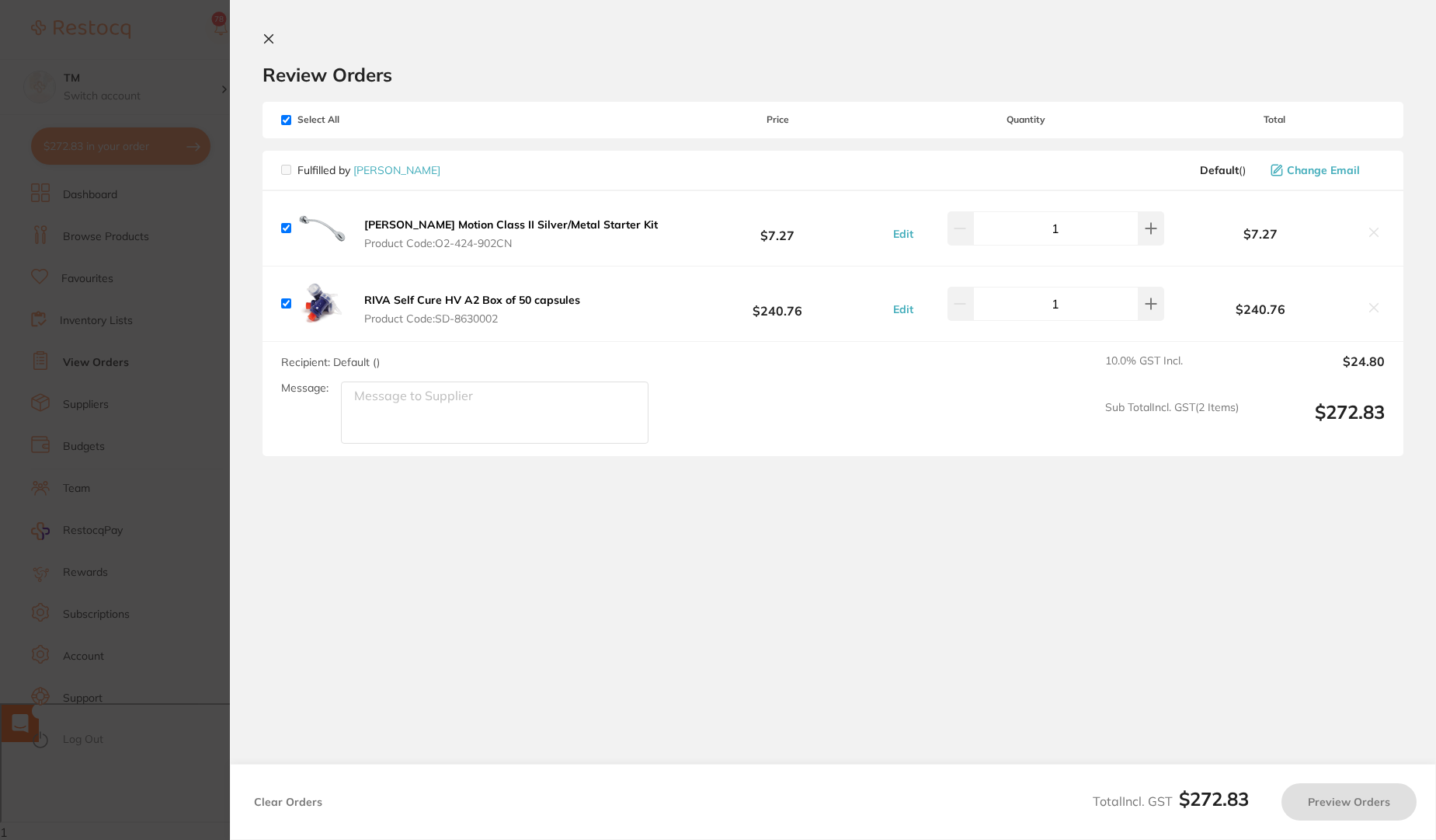
checkbox input "true"
click at [1338, 806] on button "Preview Orders" at bounding box center [1353, 802] width 135 height 37
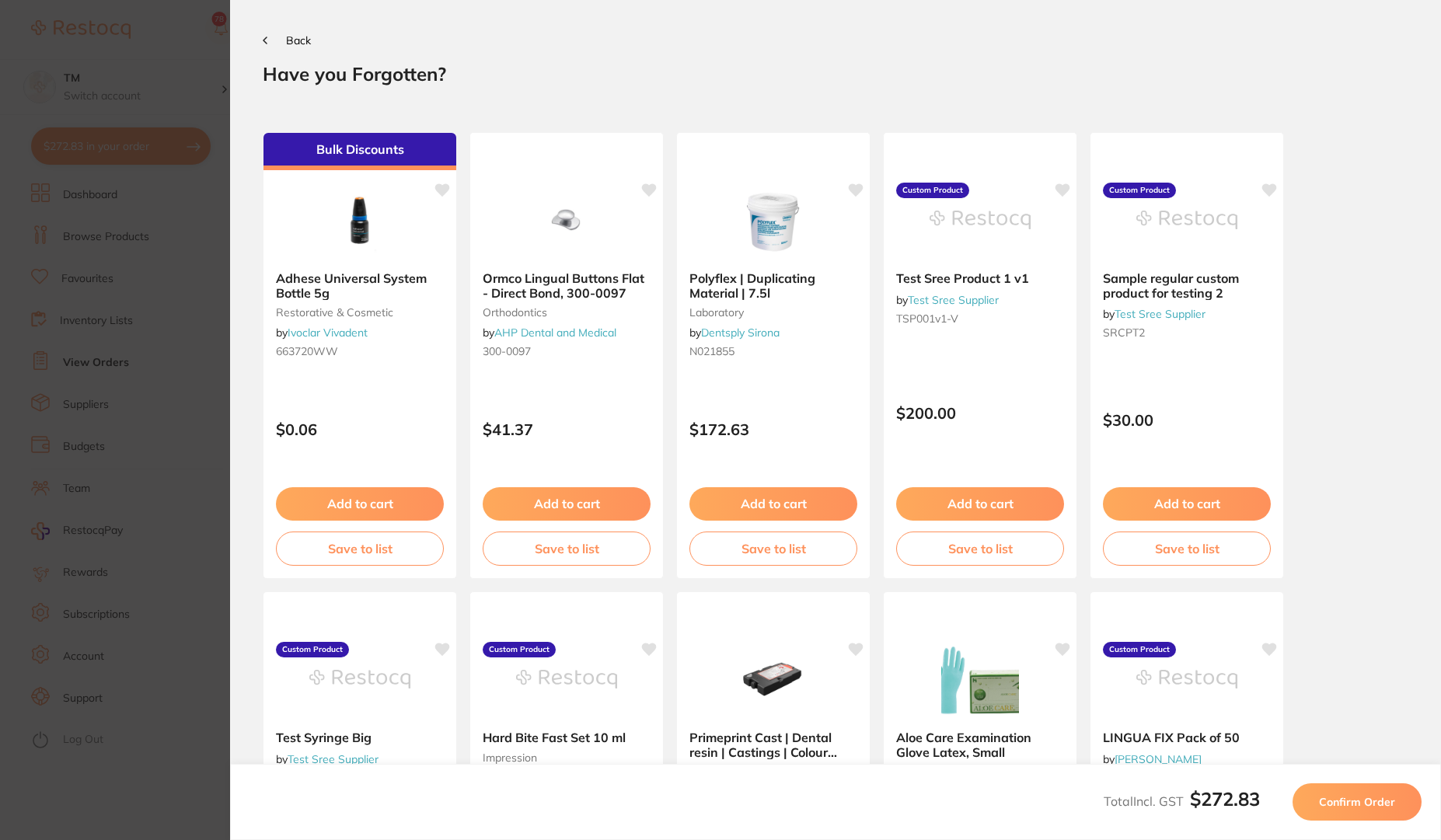
click at [1348, 806] on span "Confirm Order" at bounding box center [1357, 802] width 76 height 14
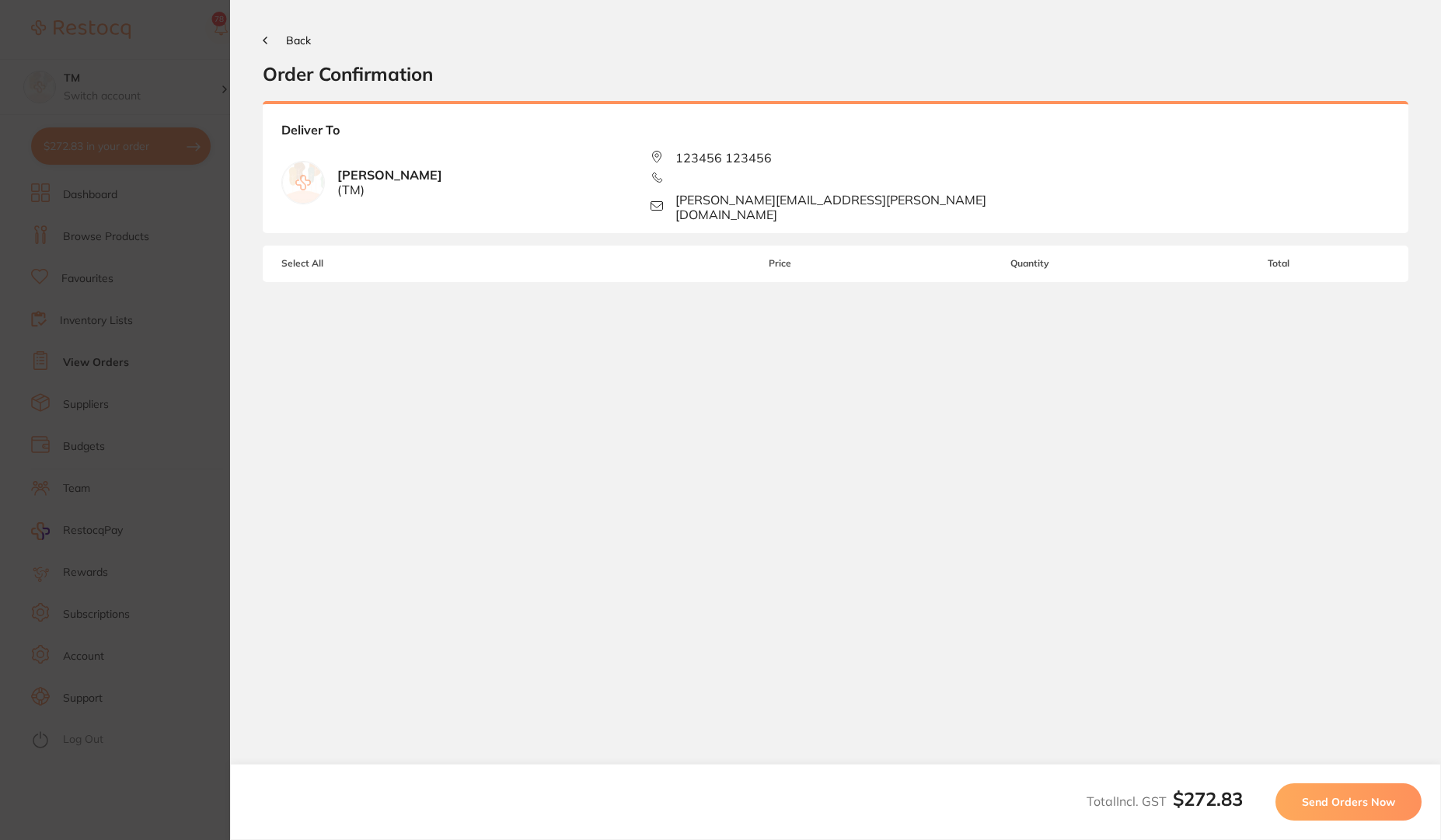
click at [263, 41] on icon at bounding box center [264, 40] width 4 height 8
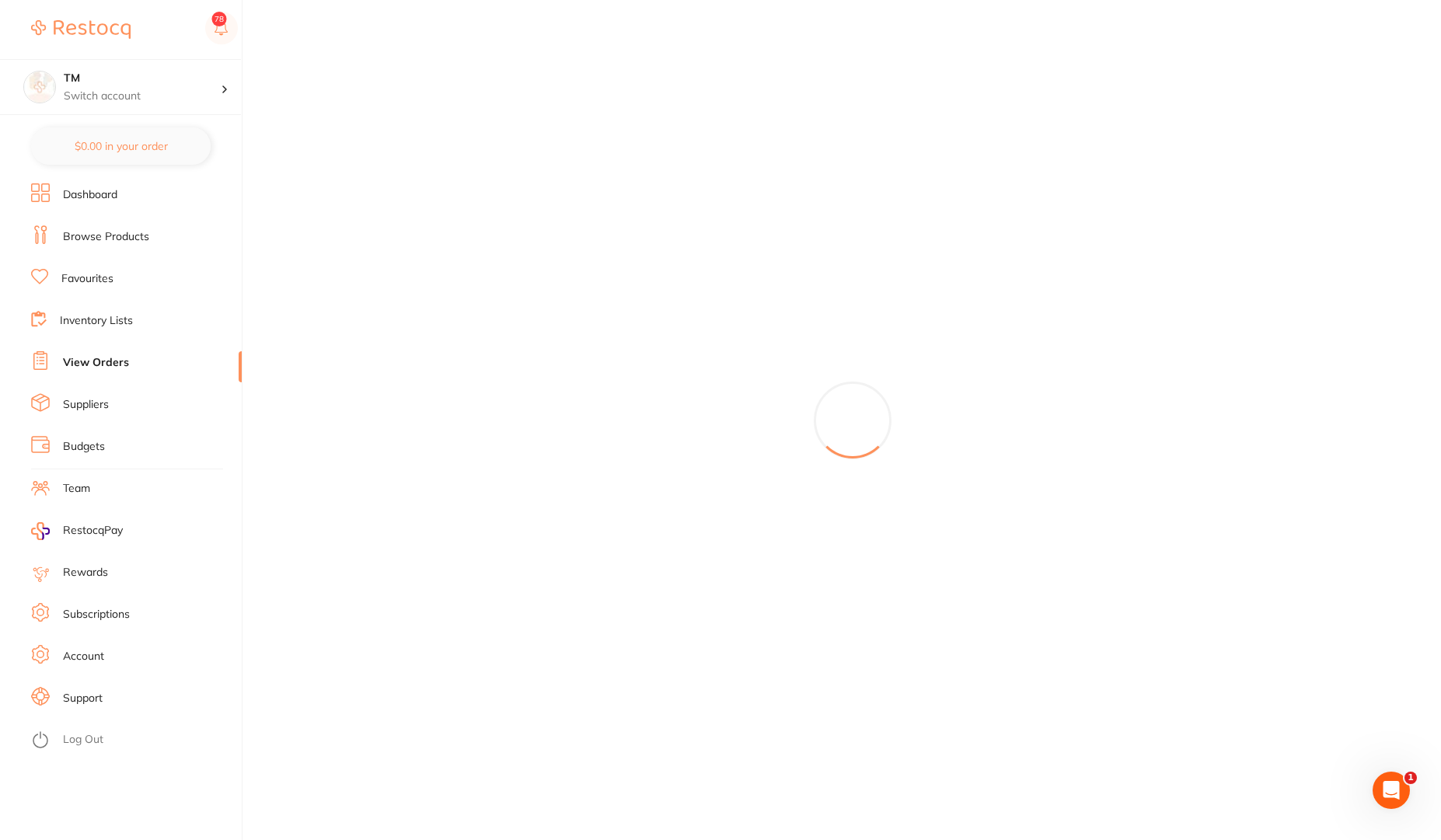
click at [95, 363] on link "View Orders" at bounding box center [96, 363] width 66 height 16
click at [429, 115] on div at bounding box center [853, 420] width 1177 height 840
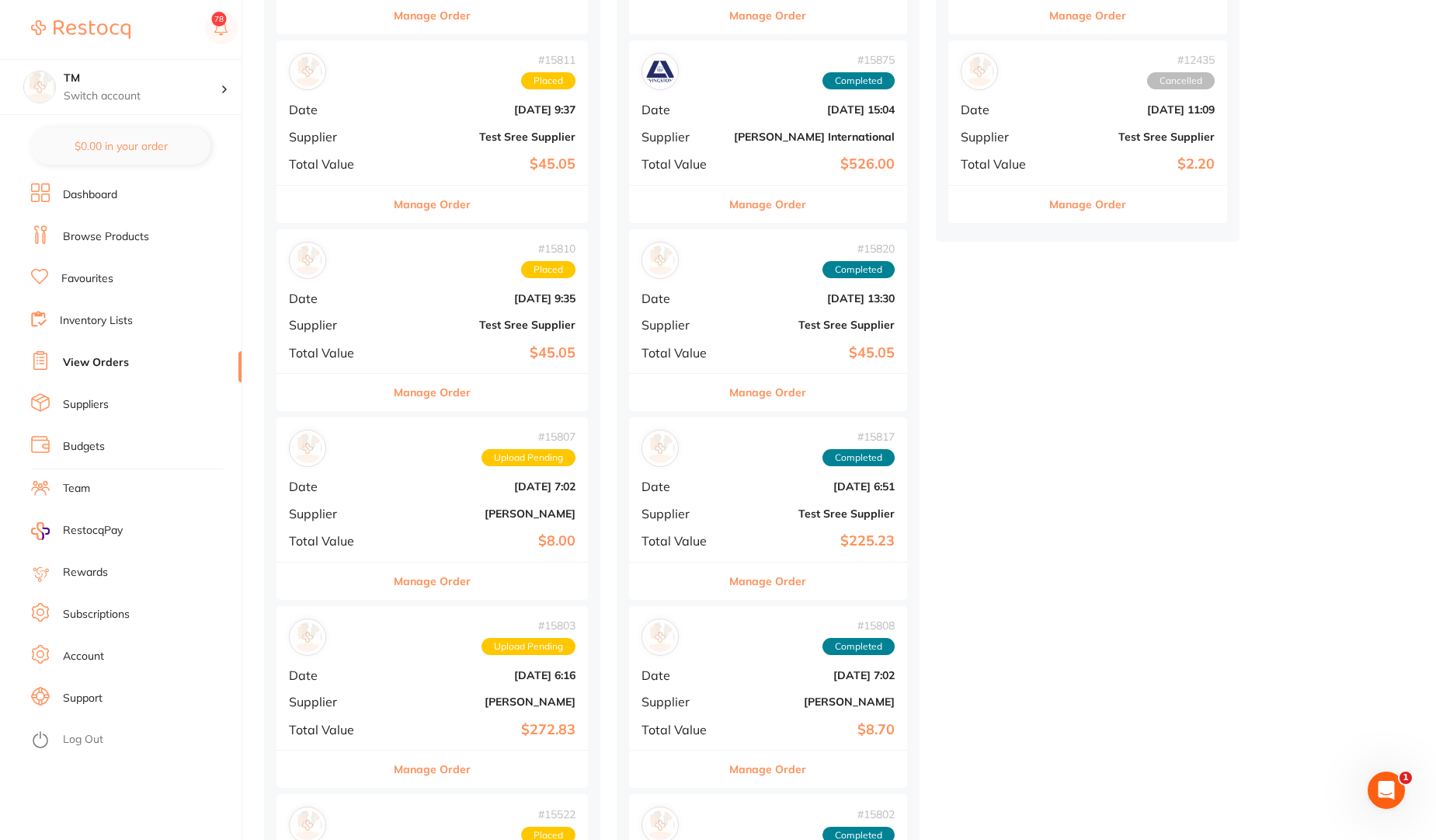
scroll to position [1305, 0]
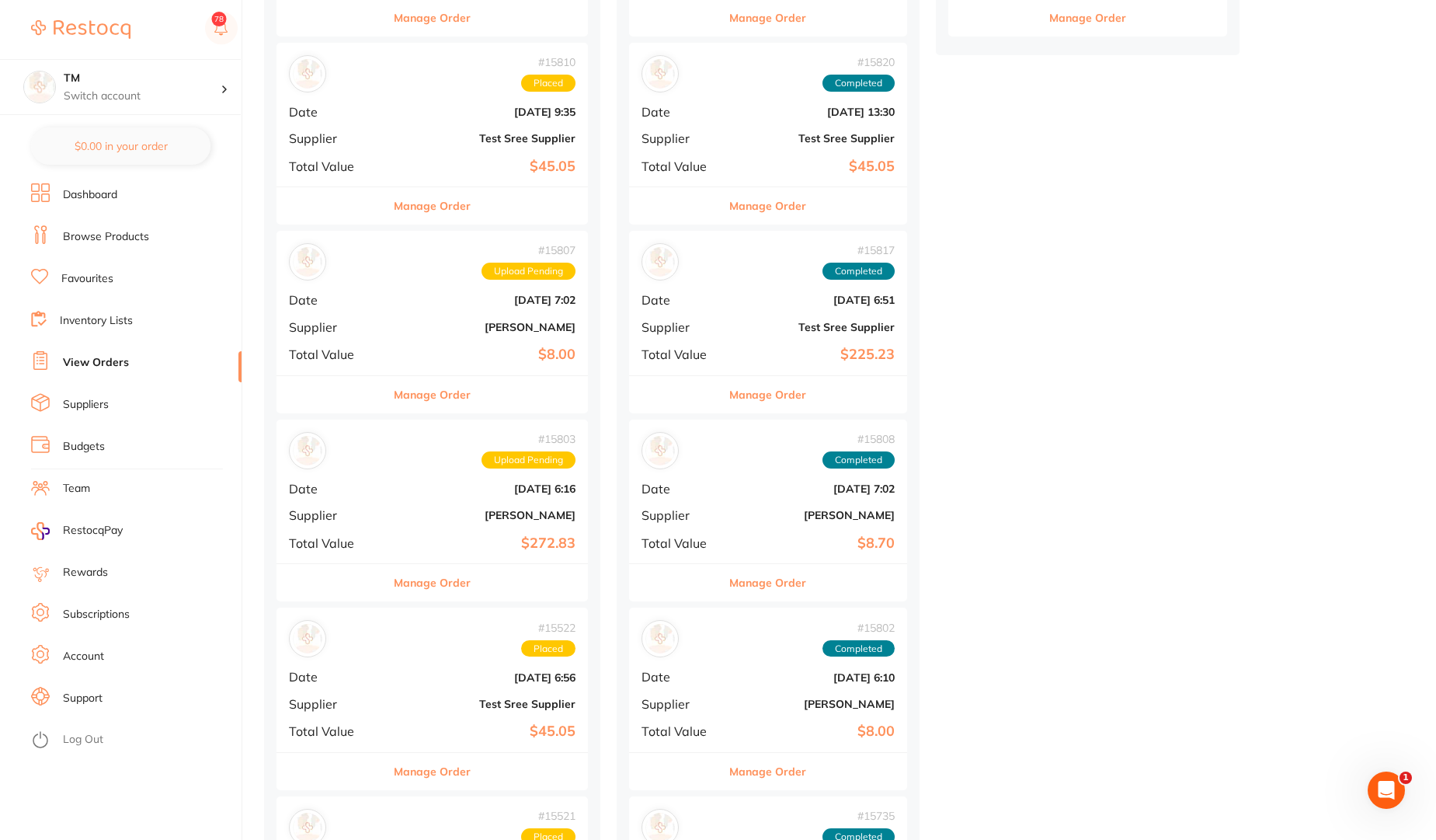
click at [353, 471] on div "# 15803 Upload Pending Date Jul 17 2025, 6:16 Supplier Henry Schein Halas Total…" at bounding box center [432, 491] width 311 height 144
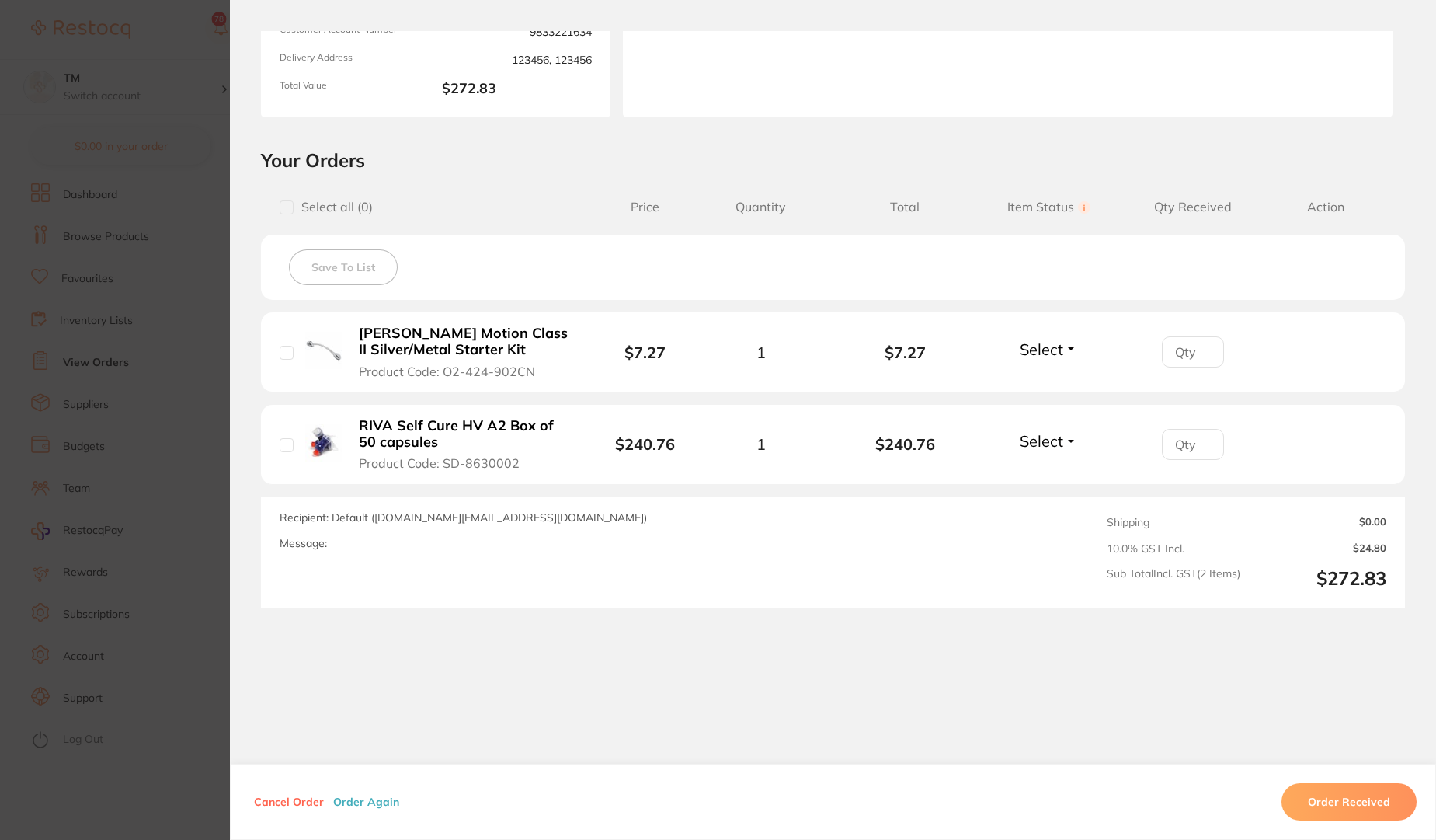
click at [367, 803] on button "Order Again" at bounding box center [365, 802] width 75 height 14
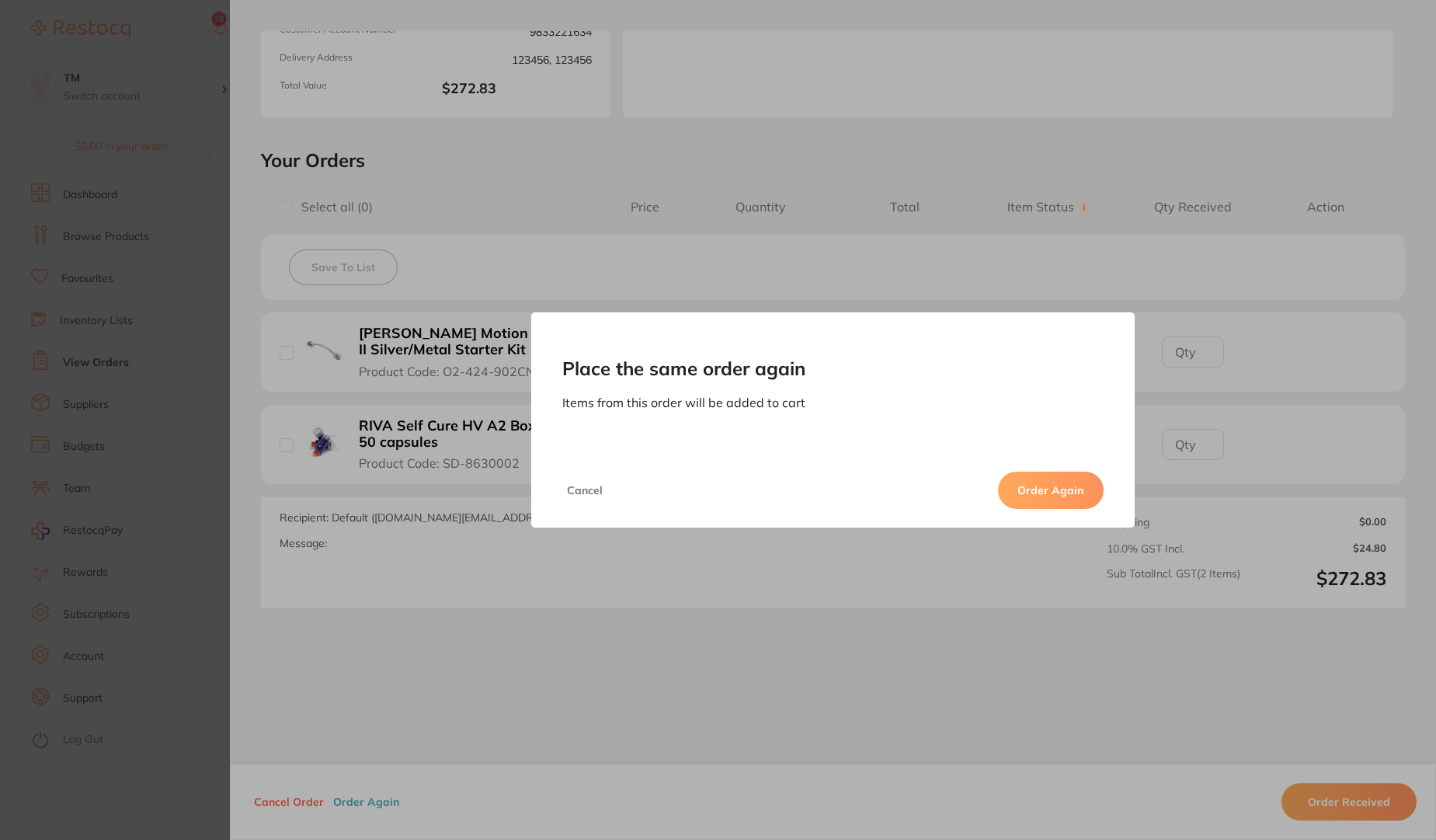
click at [1050, 499] on button "Order Again" at bounding box center [1050, 491] width 106 height 37
checkbox input "false"
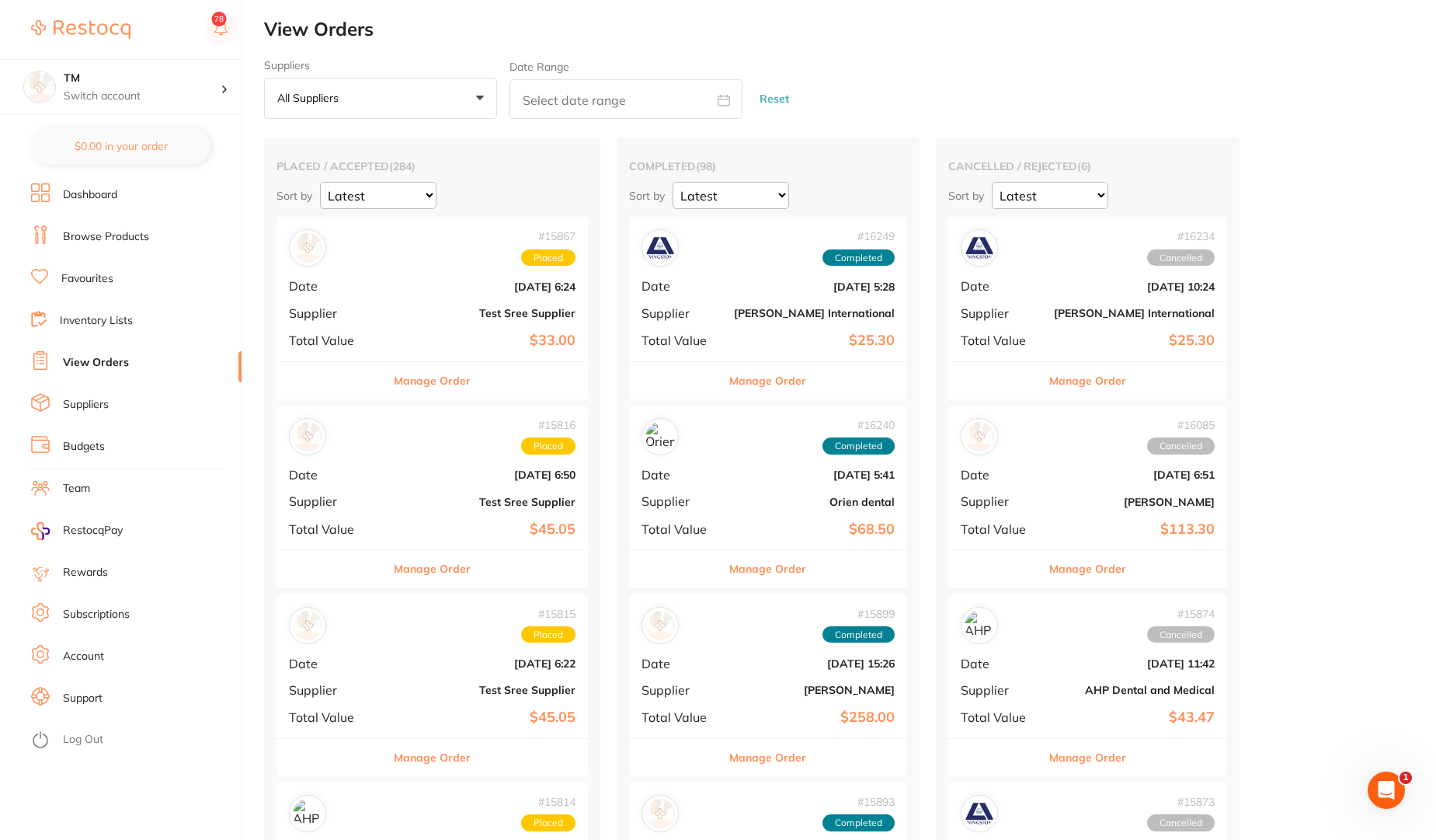
click at [100, 239] on link "Browse Products" at bounding box center [106, 237] width 86 height 16
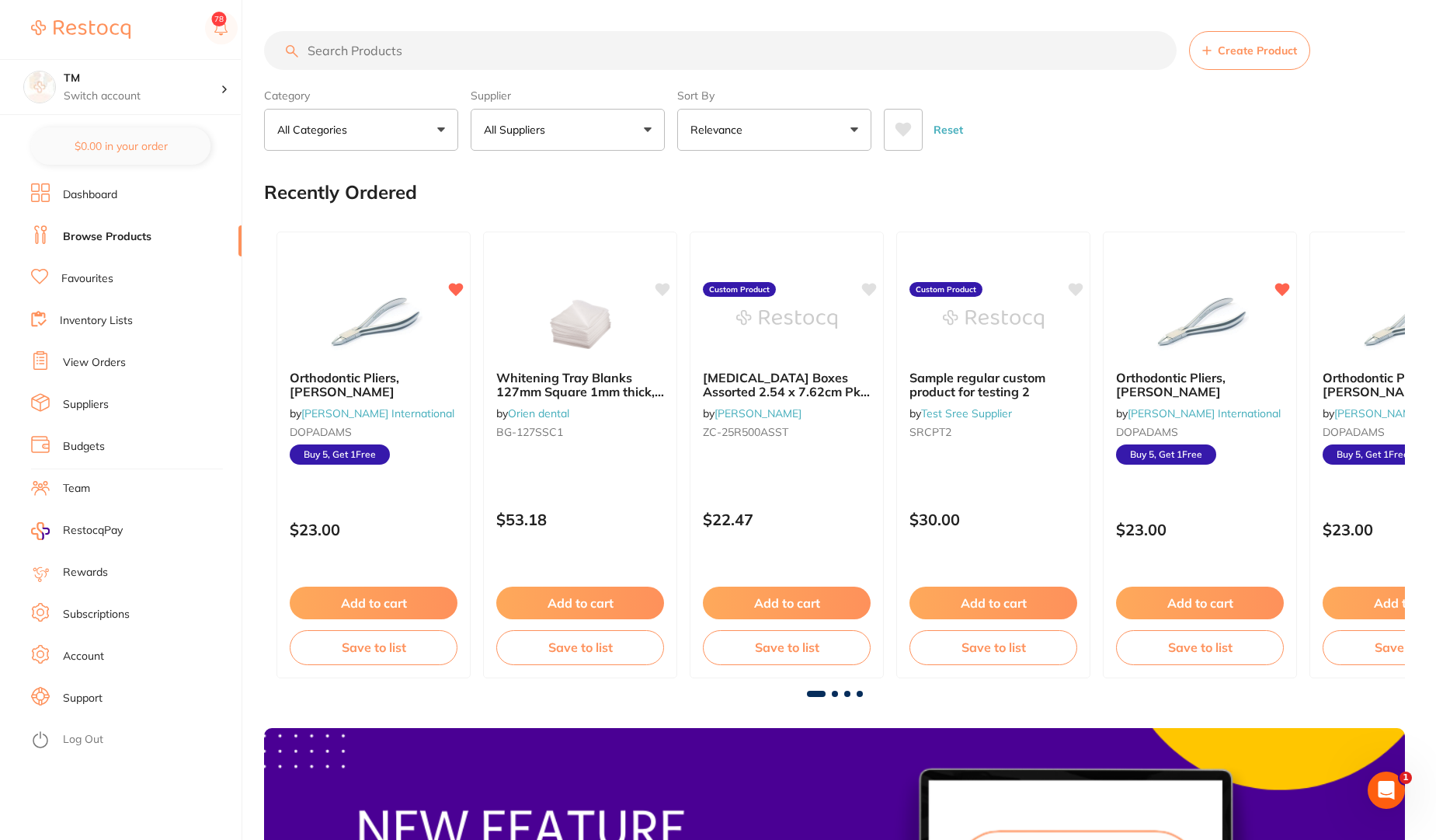
click at [515, 132] on p "All Suppliers" at bounding box center [518, 130] width 67 height 16
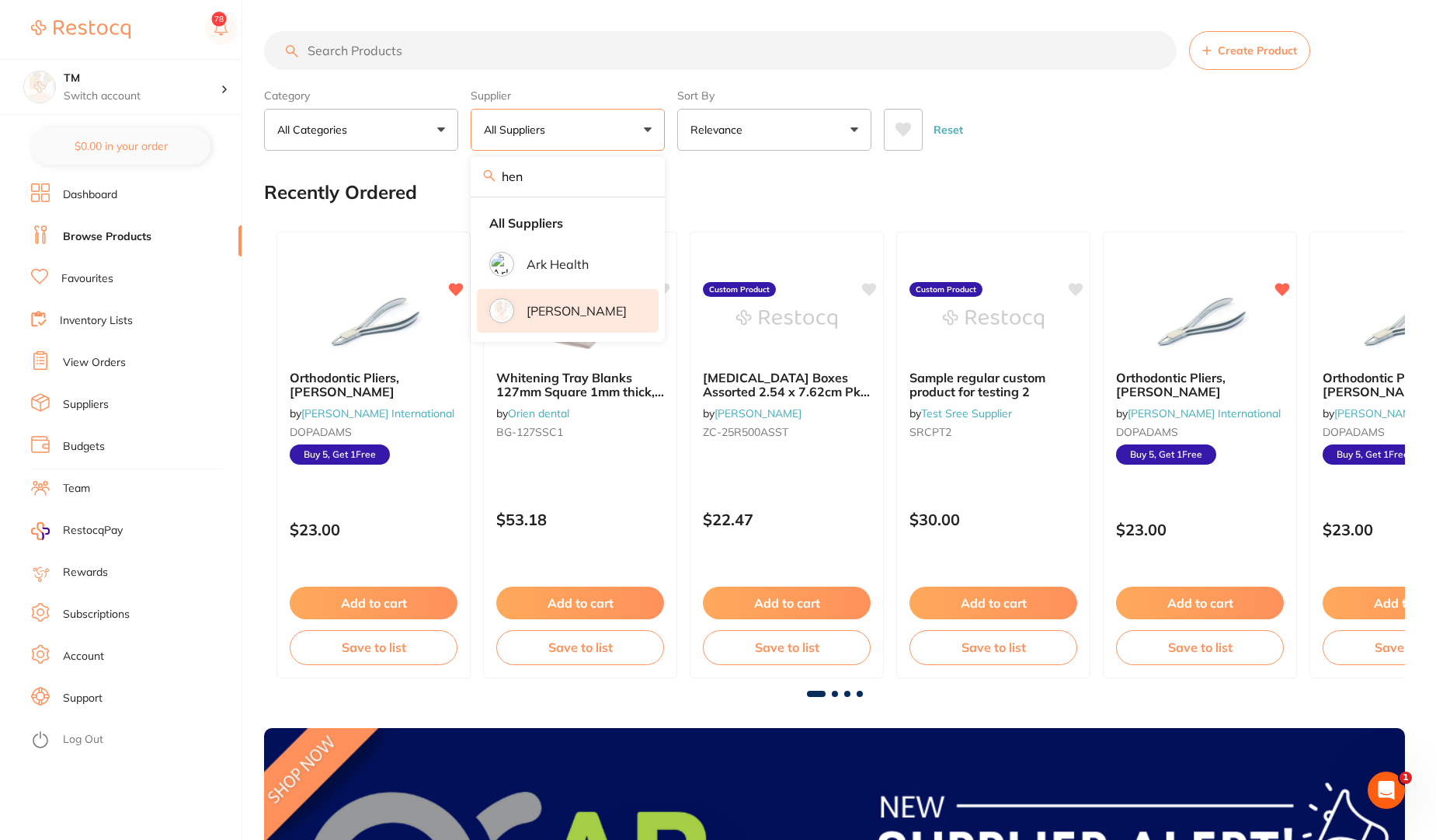
type input "hen"
click at [553, 310] on p "[PERSON_NAME]" at bounding box center [577, 310] width 100 height 14
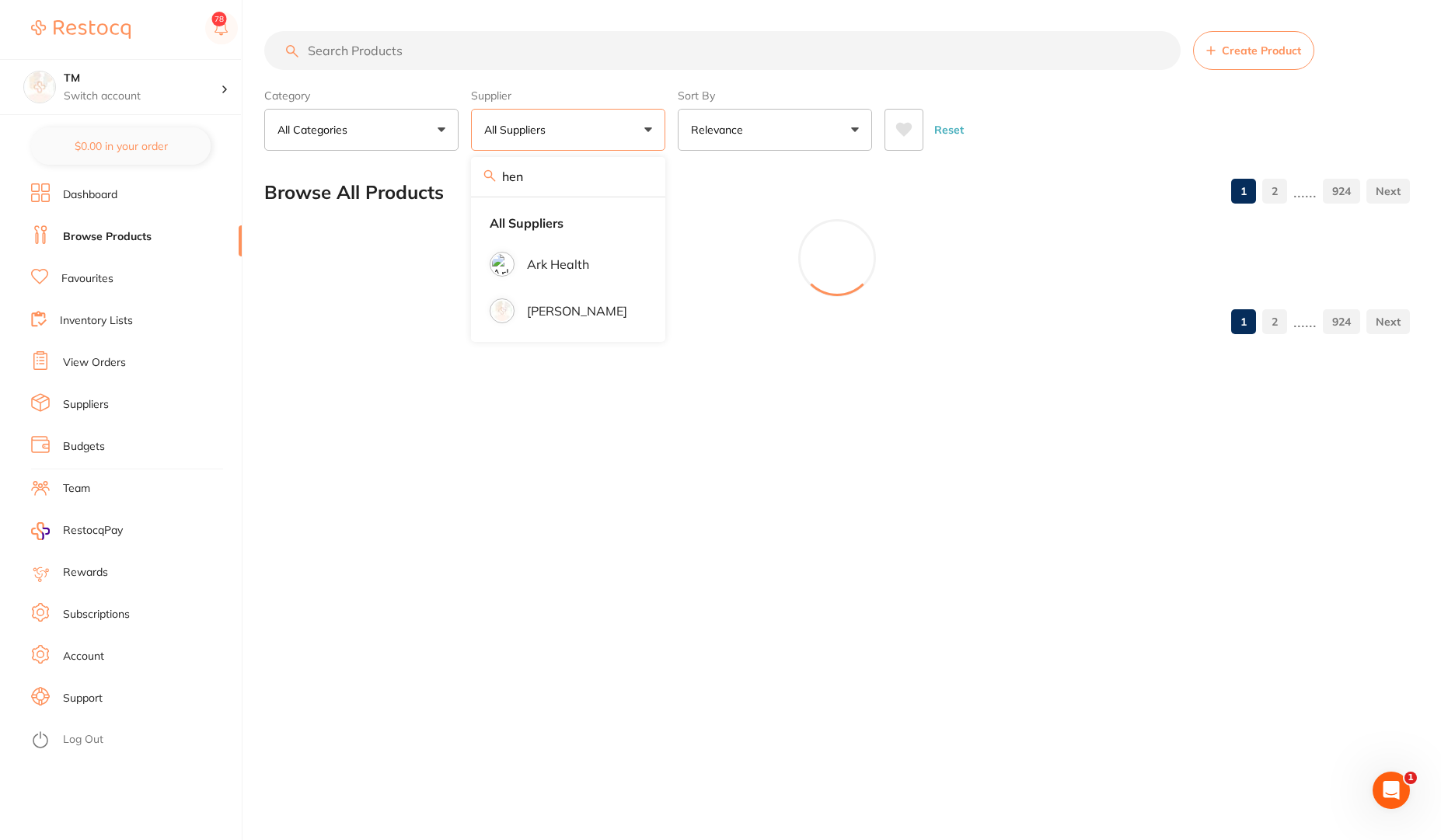
click at [1028, 94] on div "Category All Categories All Categories 3D Printing anaesthetic articulating bur…" at bounding box center [837, 116] width 1146 height 68
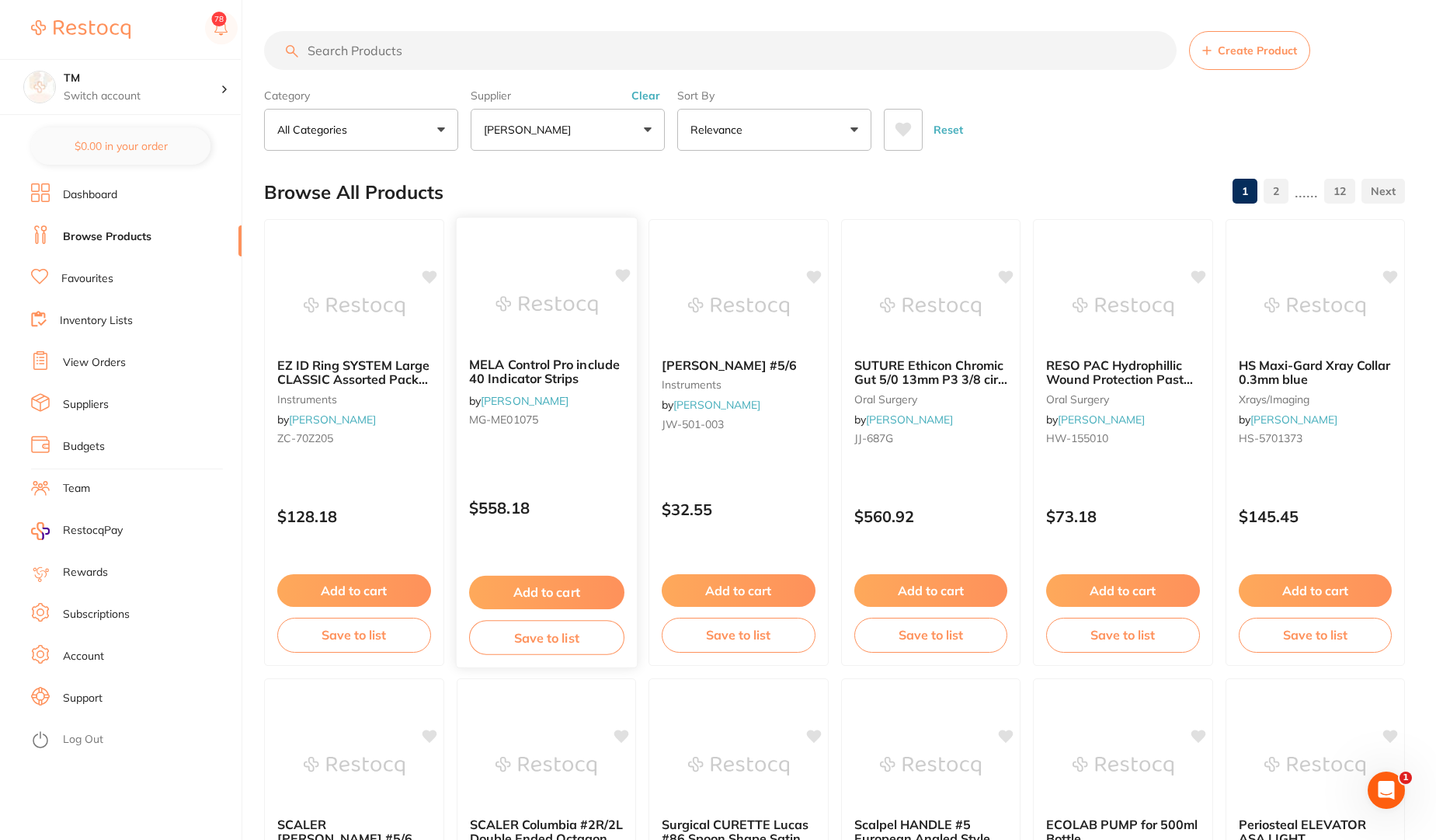
click at [545, 597] on button "Add to cart" at bounding box center [546, 593] width 154 height 34
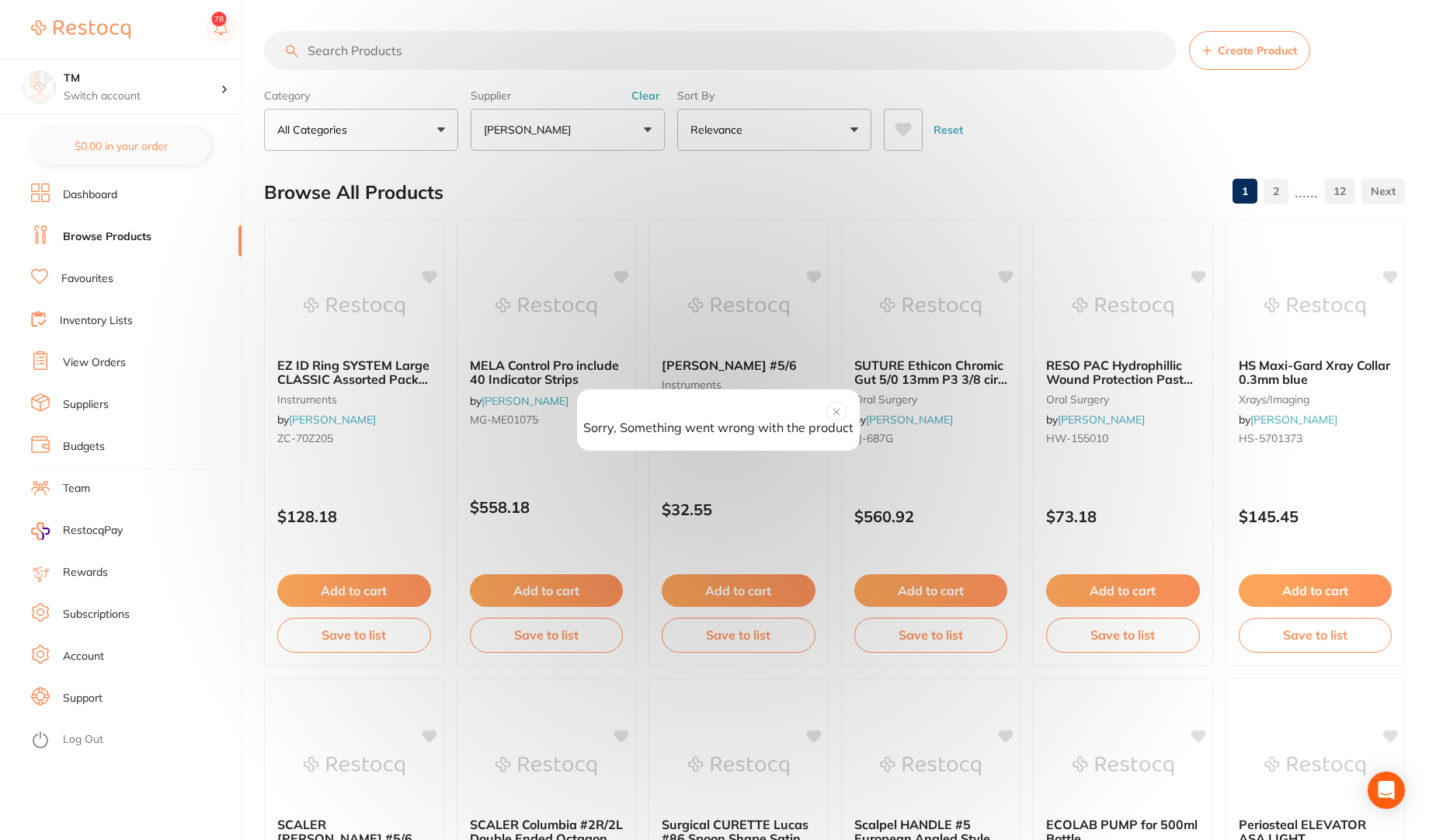
click at [838, 416] on circle at bounding box center [836, 412] width 18 height 18
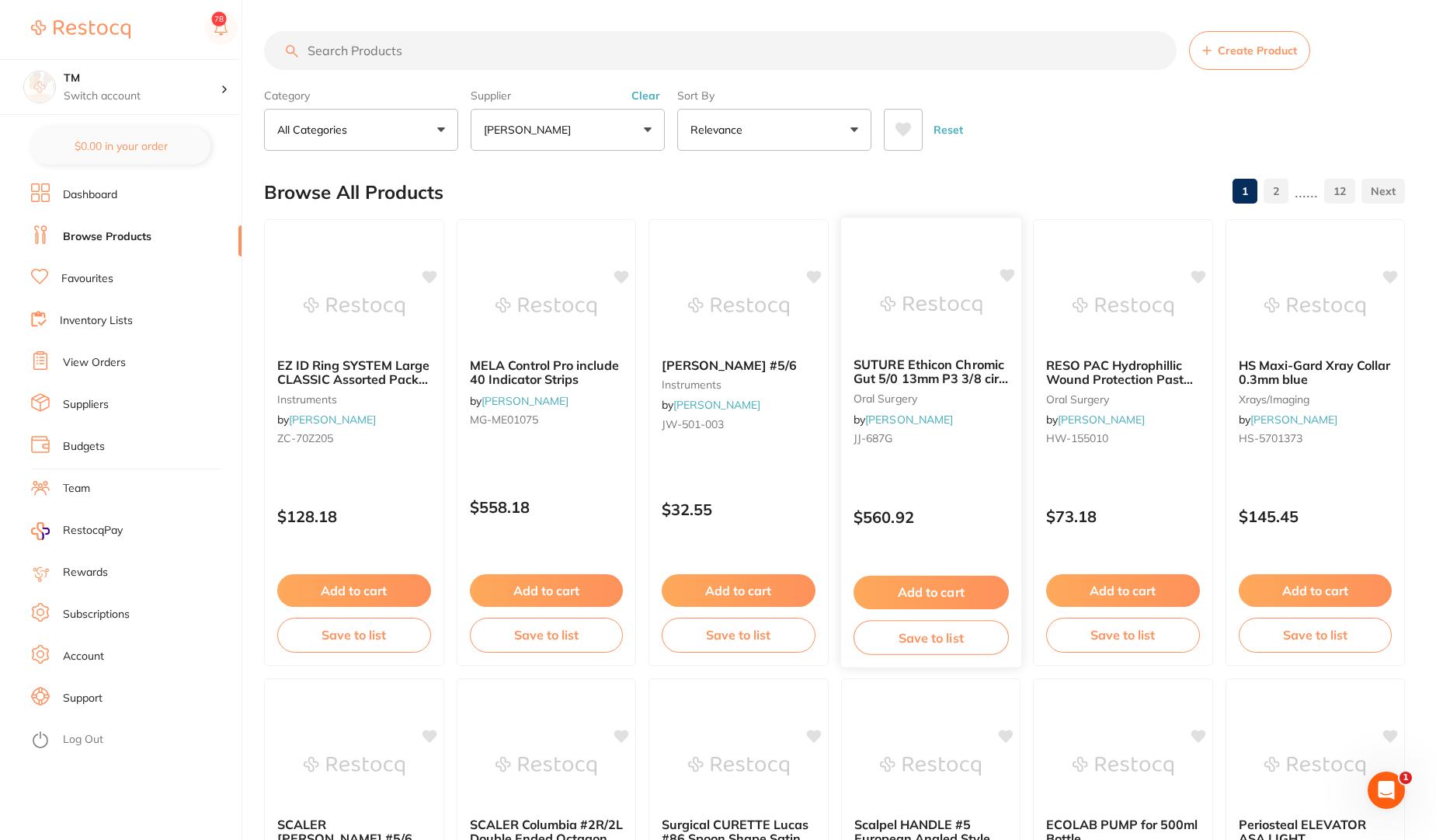
click at [930, 601] on button "Add to cart" at bounding box center [930, 593] width 154 height 34
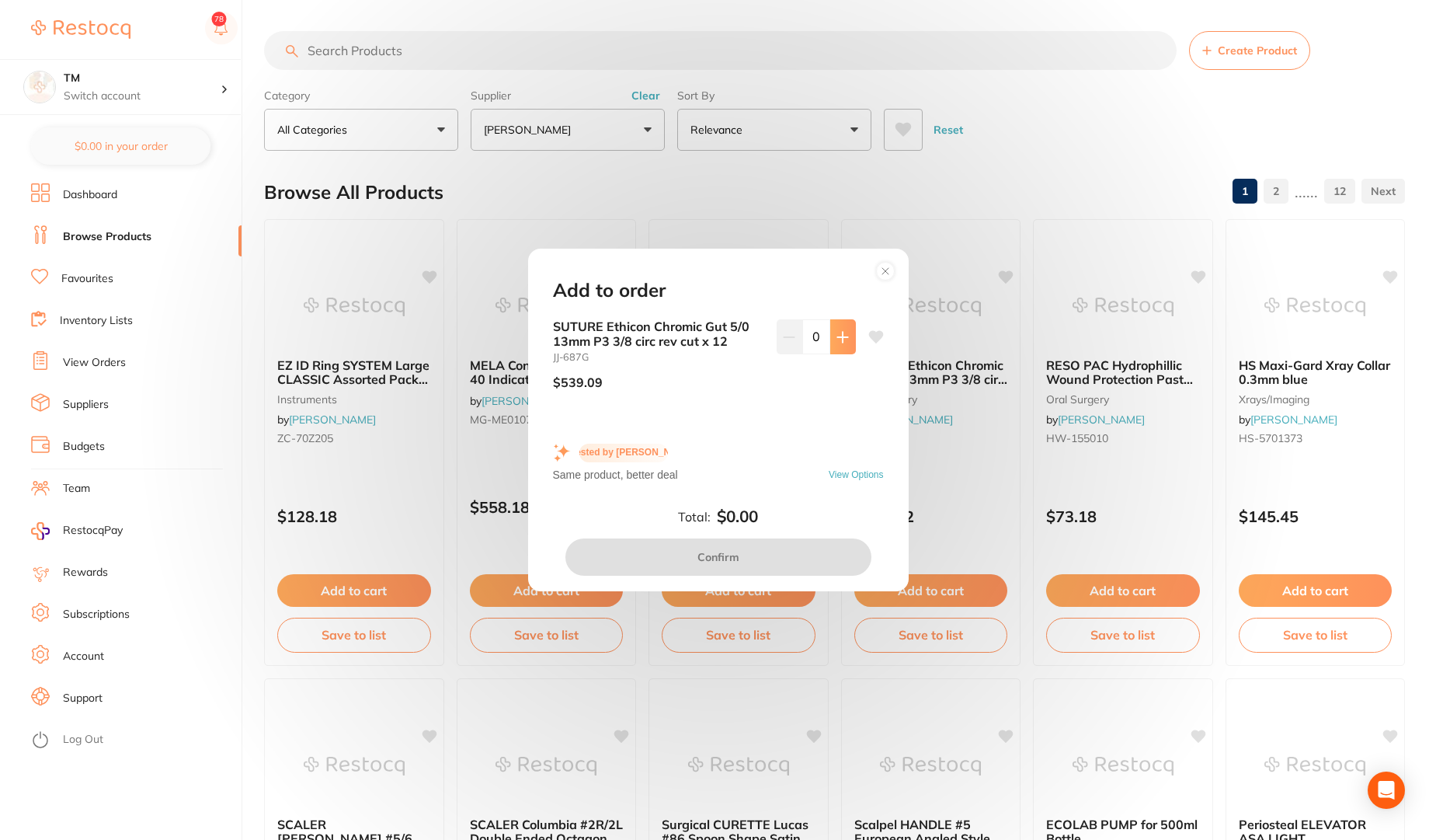
click at [847, 339] on button at bounding box center [843, 336] width 26 height 35
type input "1"
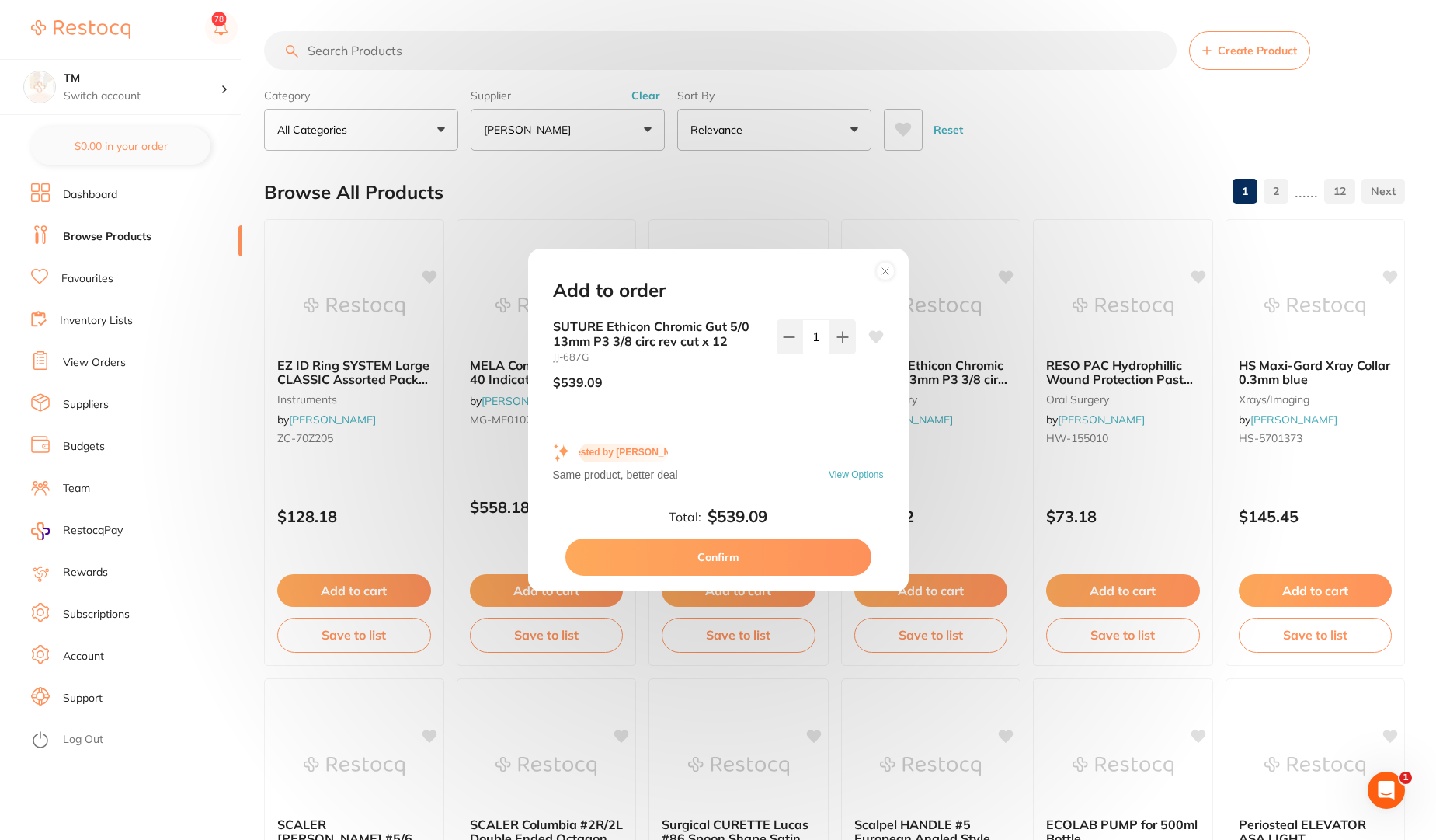
click at [734, 560] on button "Confirm" at bounding box center [718, 557] width 306 height 37
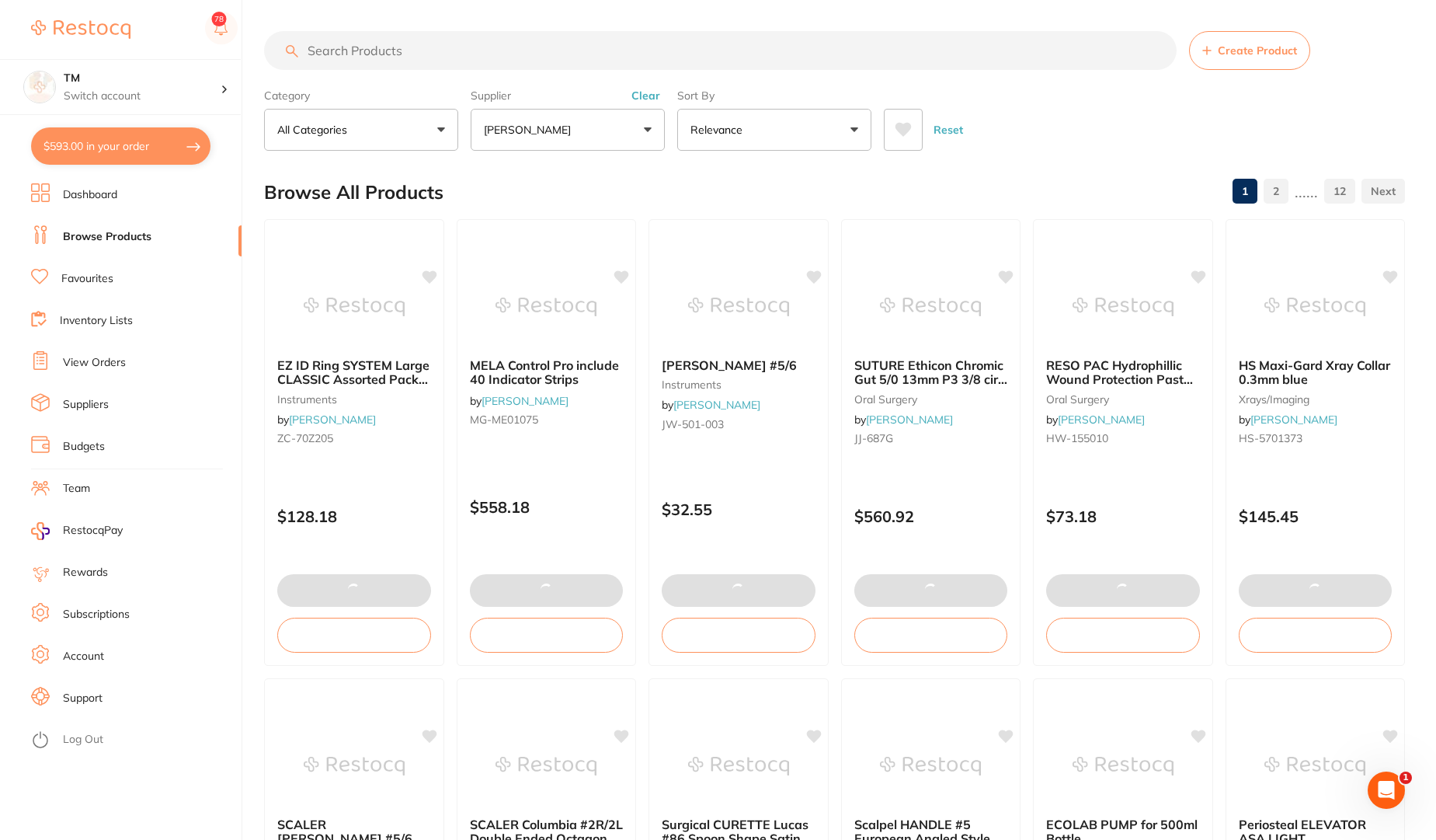
click at [137, 153] on button "$593.00 in your order" at bounding box center [121, 146] width 179 height 37
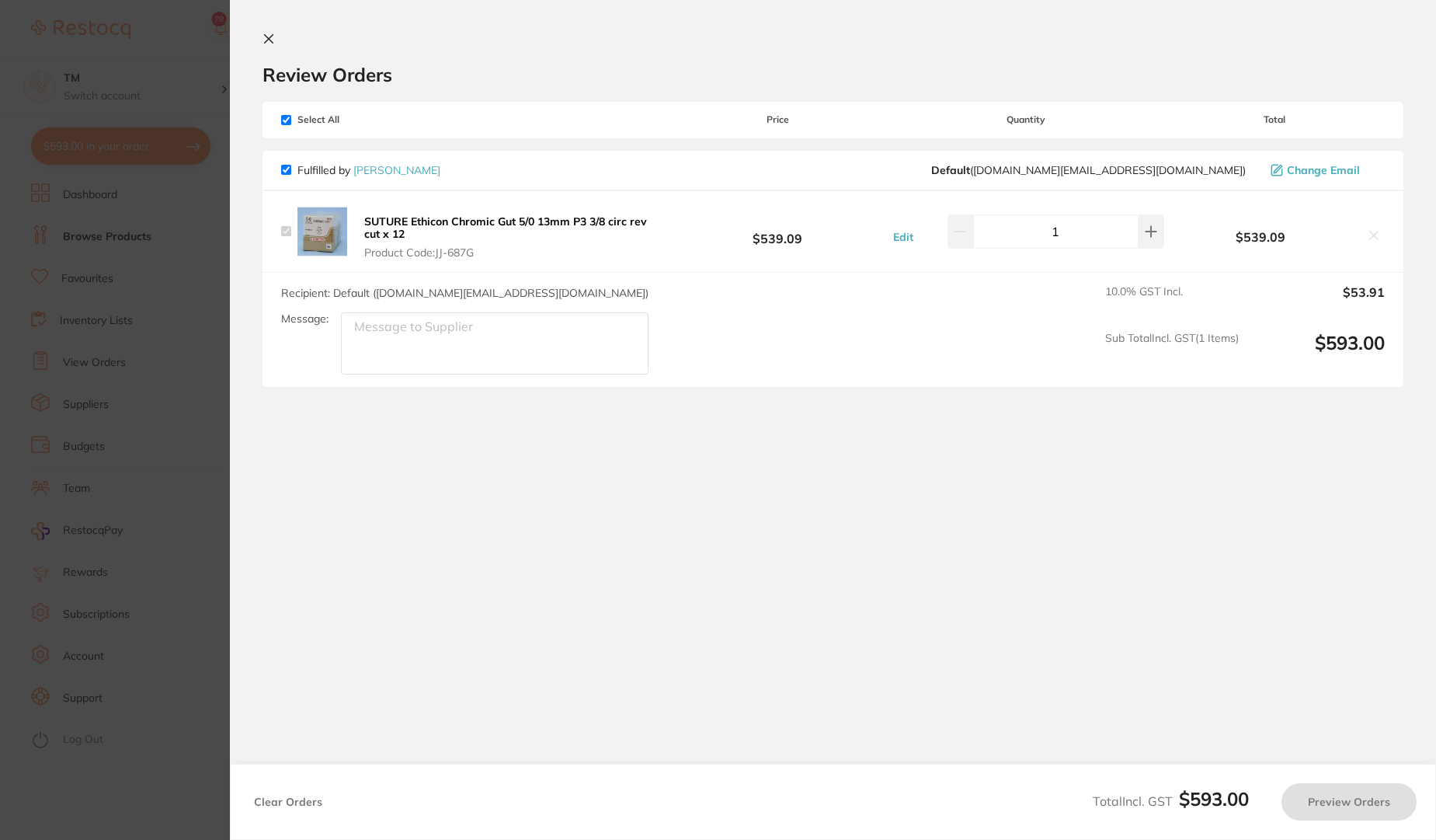
checkbox input "true"
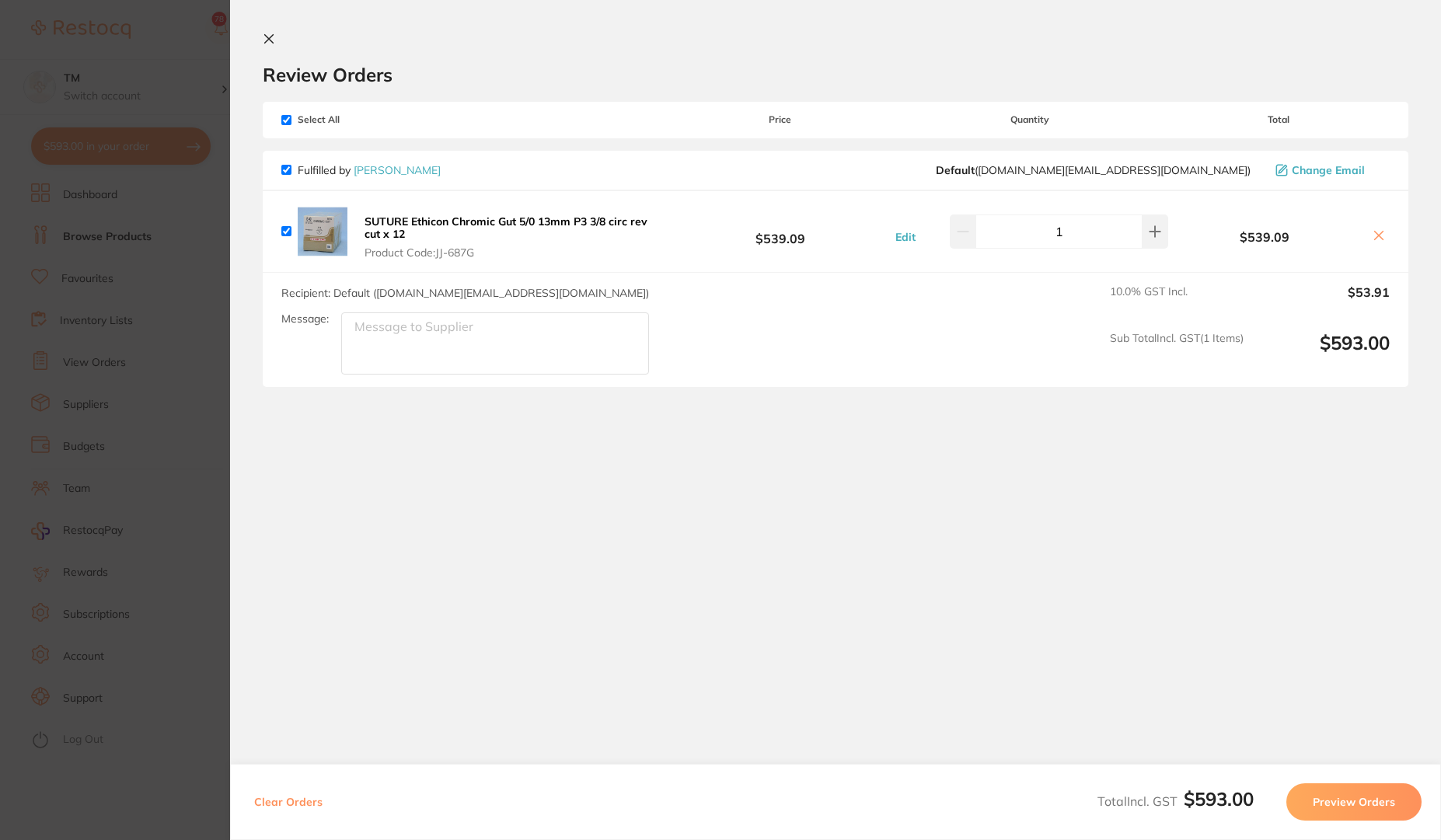
click at [1344, 805] on button "Preview Orders" at bounding box center [1353, 802] width 135 height 37
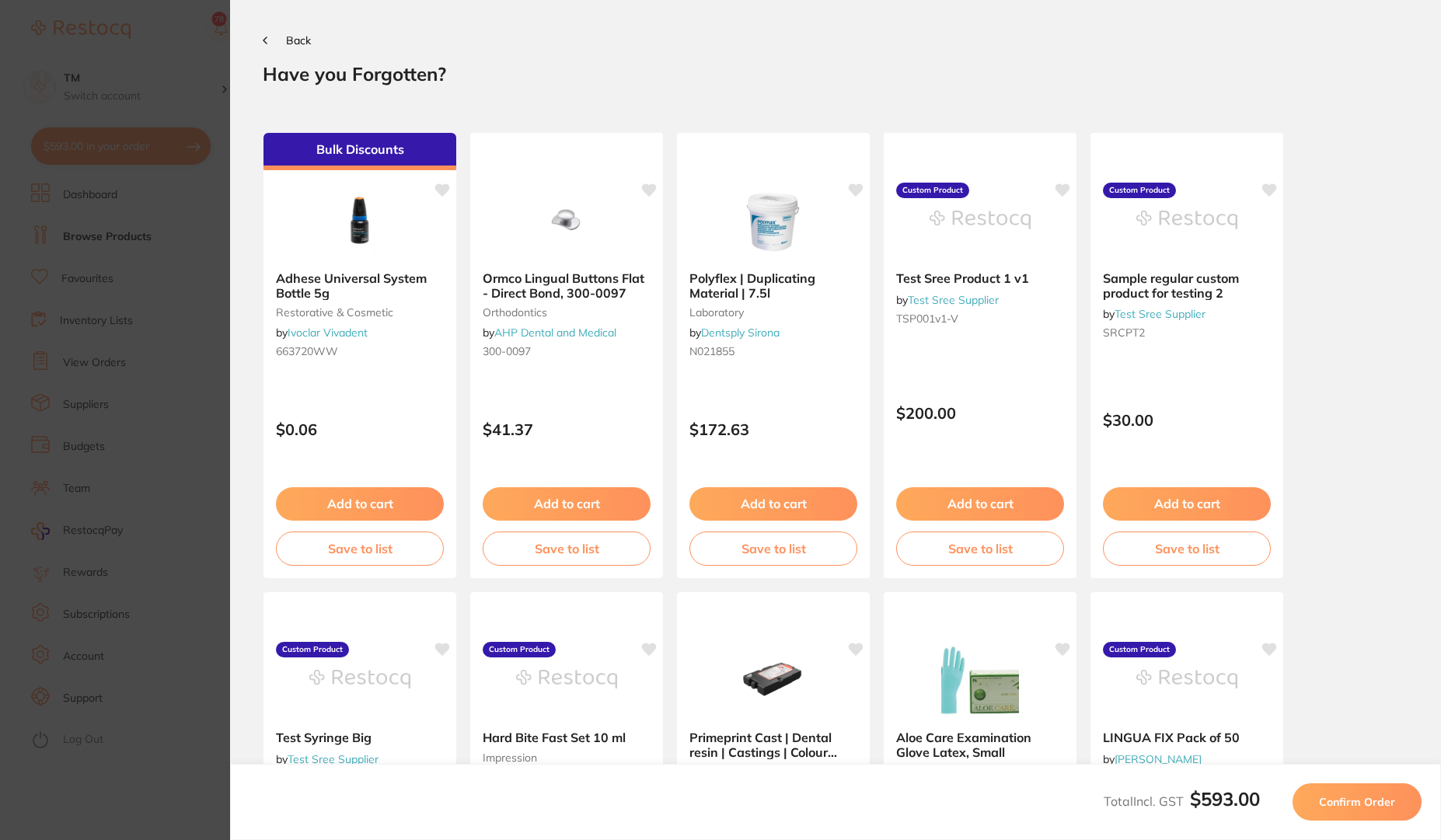
click at [1344, 805] on span "Confirm Order" at bounding box center [1357, 802] width 76 height 14
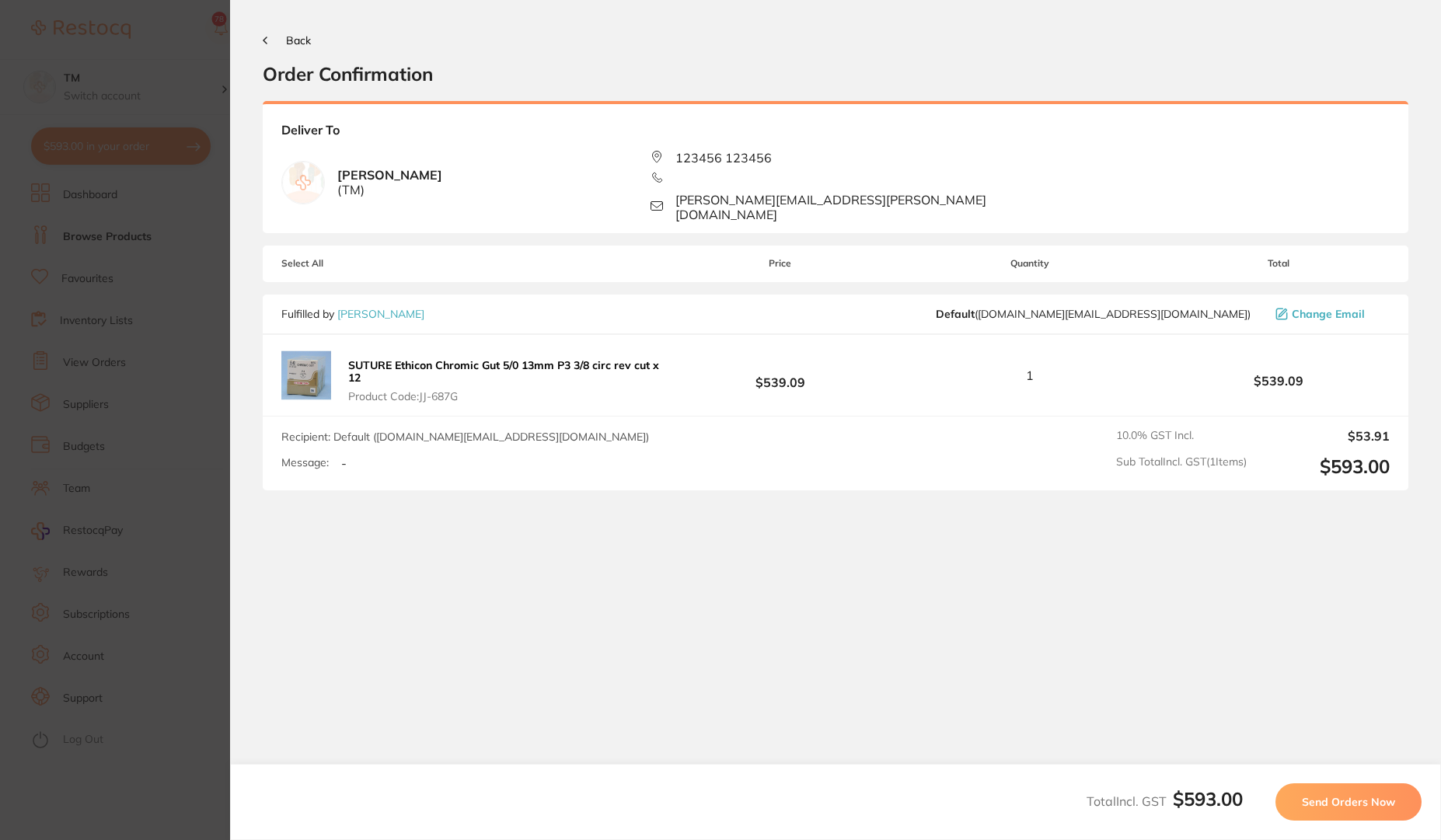
click at [1343, 799] on span "Send Orders Now" at bounding box center [1348, 802] width 93 height 14
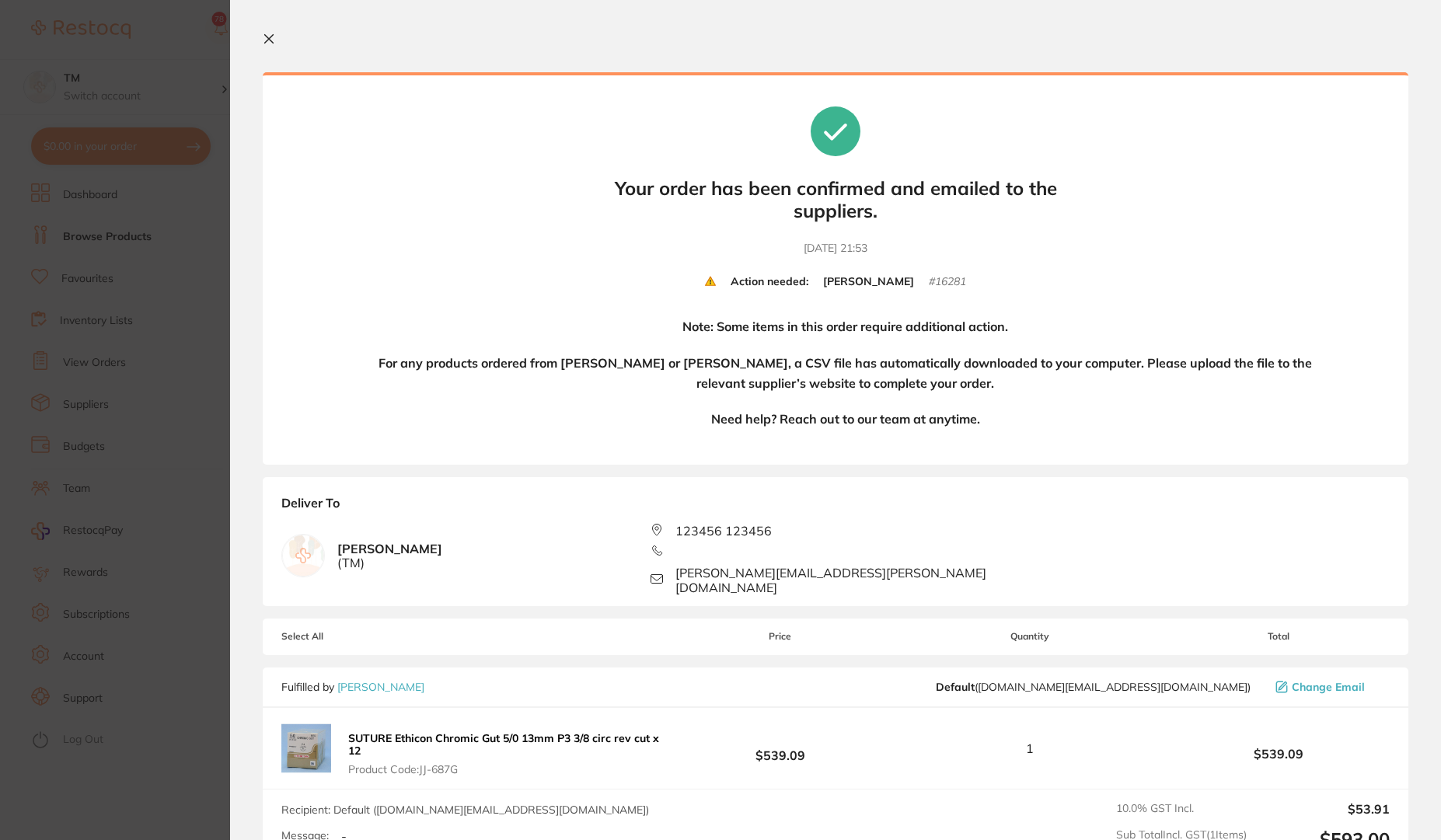
drag, startPoint x: 1004, startPoint y: 382, endPoint x: 374, endPoint y: 363, distance: 630.3
click at [374, 363] on h4 "For any products ordered from Adam Dental or Henry Schein Halas, a CSV file has…" at bounding box center [845, 373] width 947 height 40
click at [1016, 386] on h4 "For any products ordered from Adam Dental or Henry Schein Halas, a CSV file has…" at bounding box center [845, 373] width 947 height 40
drag, startPoint x: 340, startPoint y: 343, endPoint x: 1075, endPoint y: 399, distance: 737.1
click at [1075, 399] on div "Your orders are being processed and we will notify you once we have placed the …" at bounding box center [835, 268] width 1146 height 392
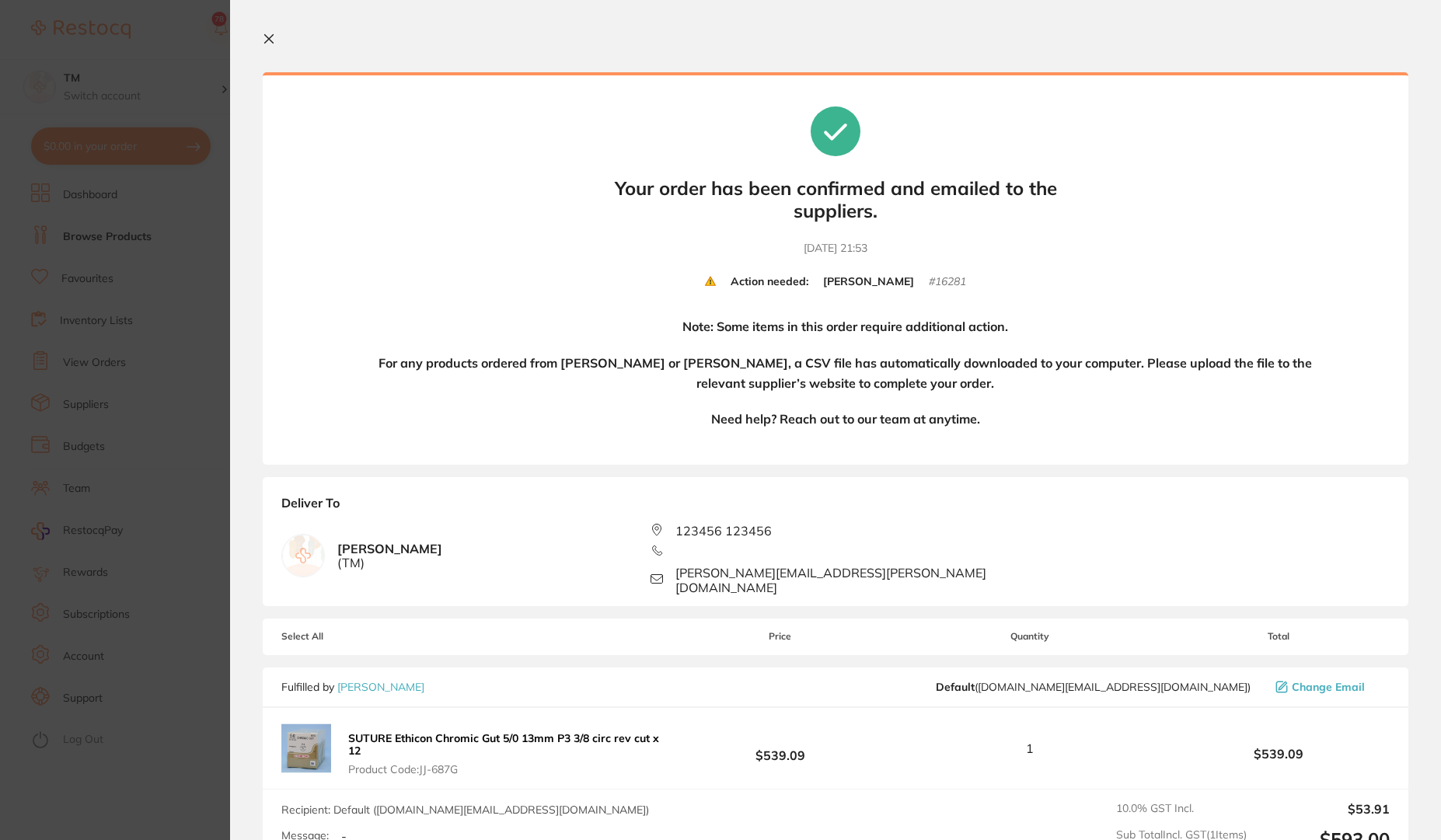
click at [1075, 399] on div "Note: Some items in this order require additional action. For any products orde…" at bounding box center [868, 381] width 901 height 129
click at [267, 43] on icon at bounding box center [269, 39] width 12 height 12
